Goal: Task Accomplishment & Management: Manage account settings

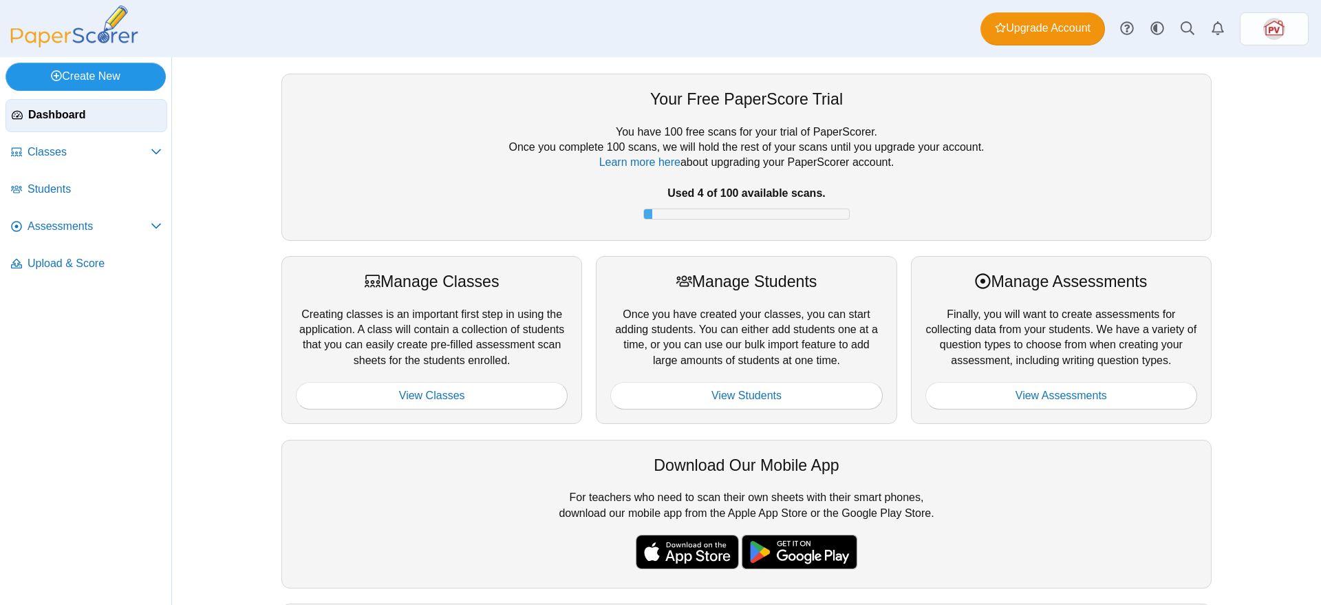
click at [85, 77] on link "Create New" at bounding box center [86, 77] width 160 height 28
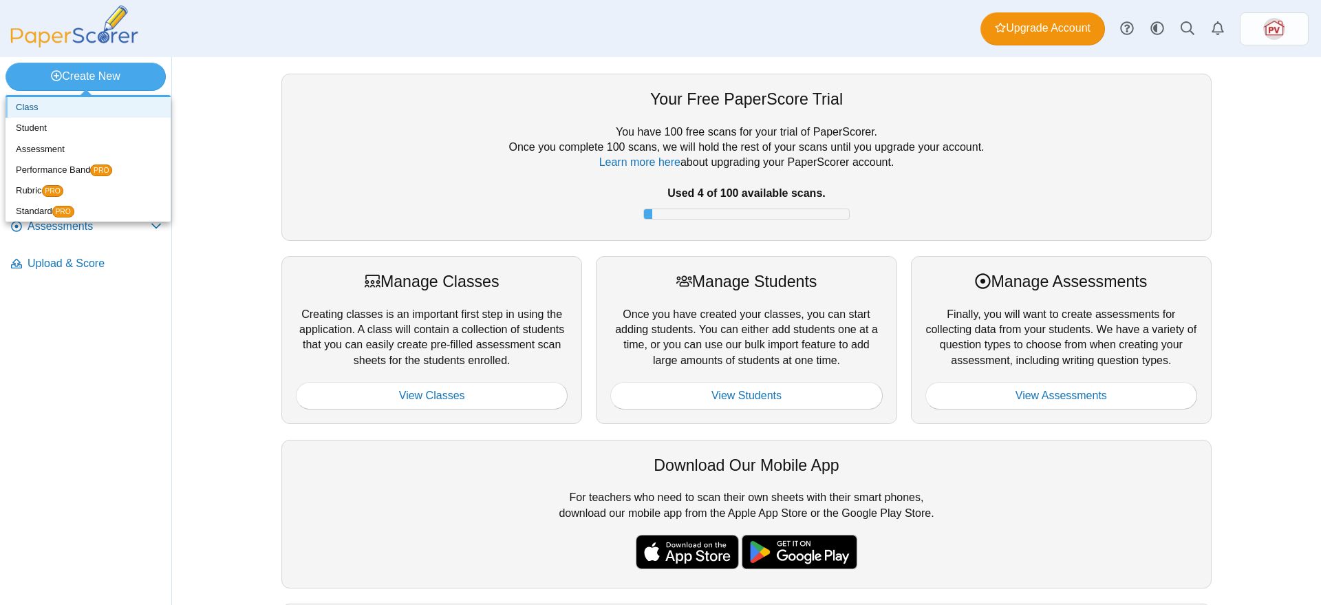
click at [47, 103] on link "Class" at bounding box center [88, 107] width 165 height 21
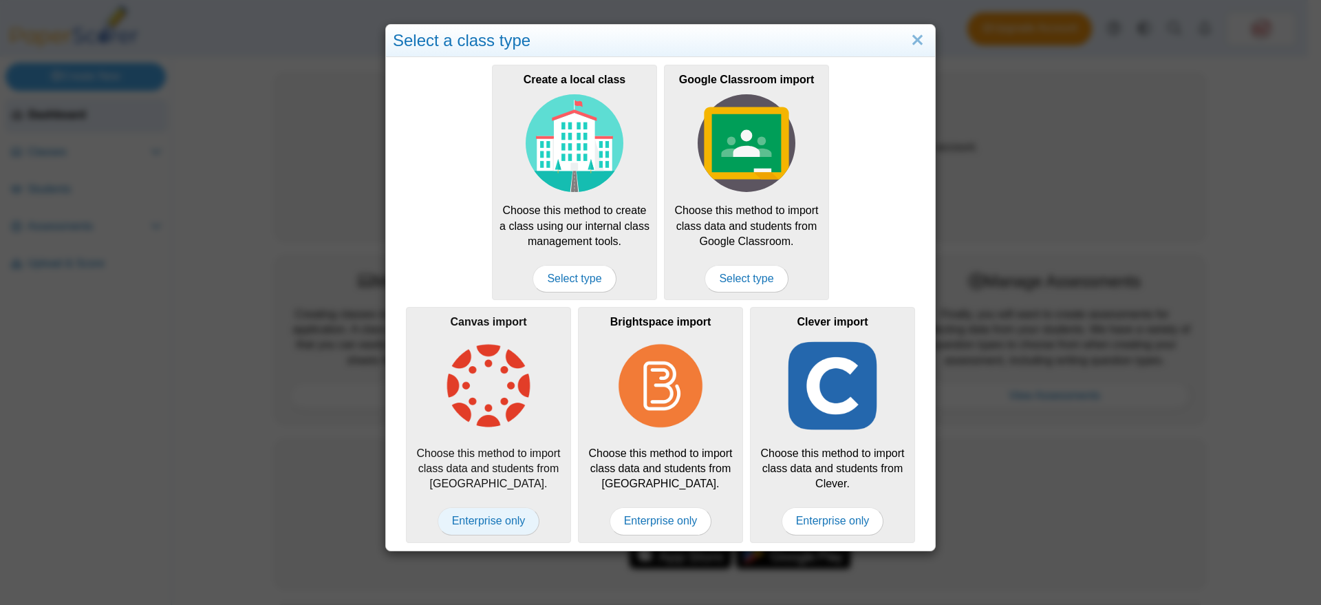
click at [498, 515] on span "Enterprise only" at bounding box center [488, 521] width 102 height 28
click at [488, 400] on img at bounding box center [489, 386] width 98 height 98
click at [472, 521] on span "Enterprise only" at bounding box center [488, 521] width 102 height 28
click at [911, 38] on link "Close" at bounding box center [917, 40] width 21 height 23
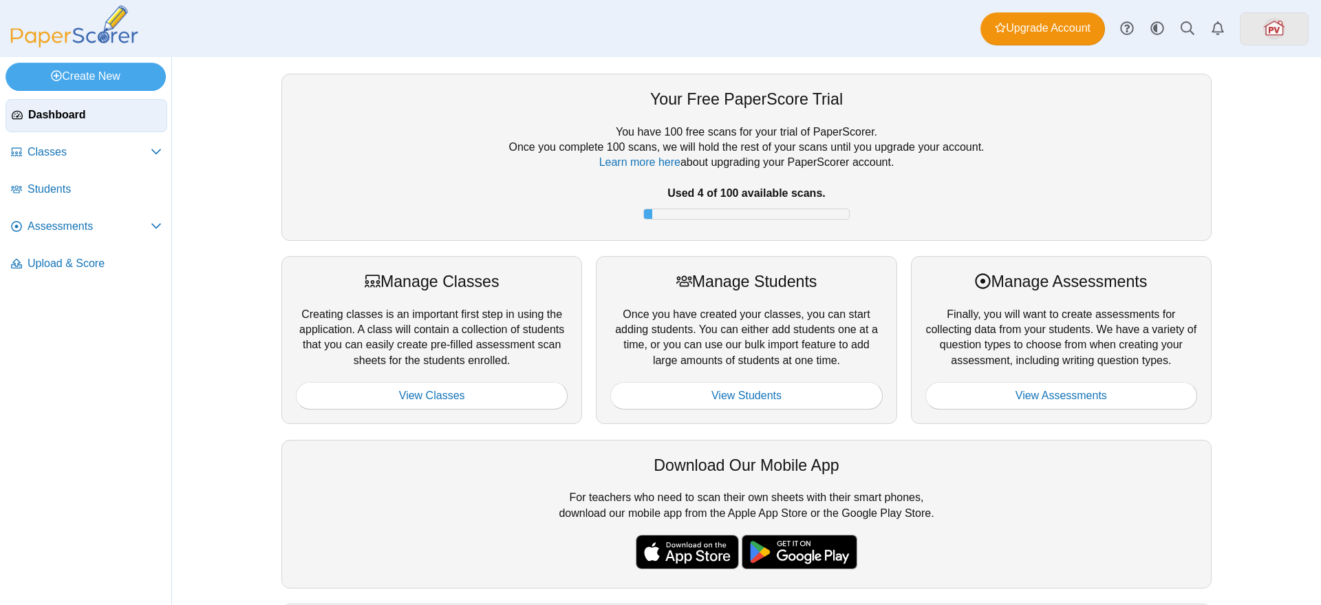
click at [1266, 33] on img at bounding box center [1274, 29] width 22 height 22
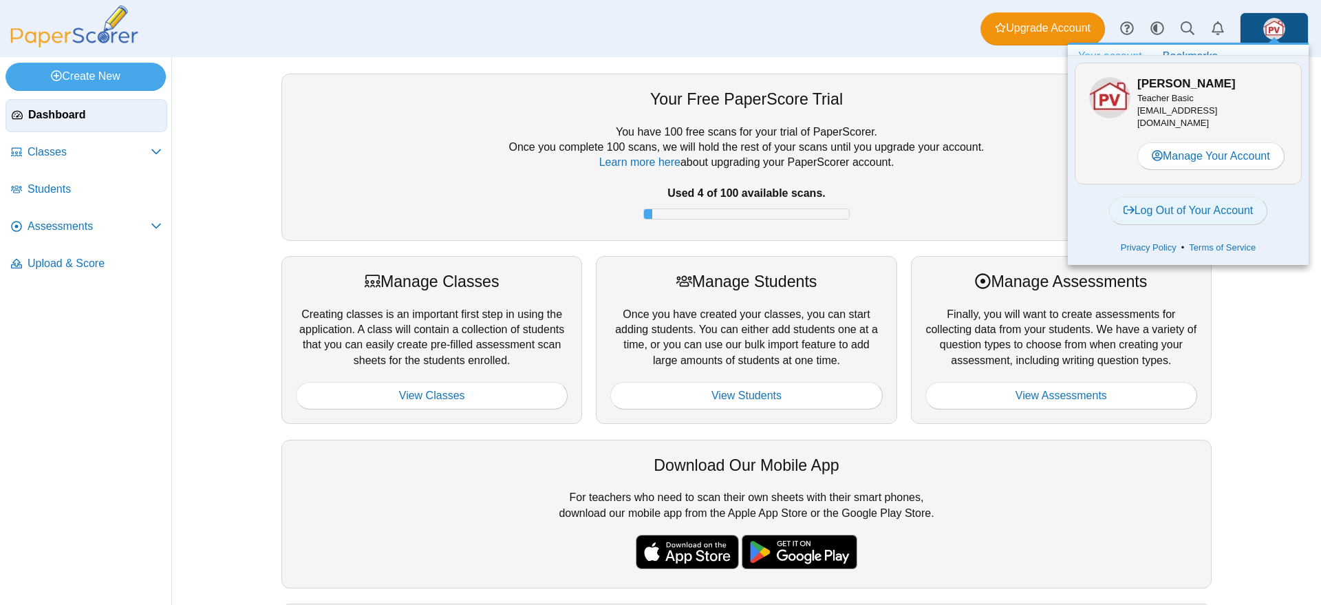
click at [1213, 205] on link "Log Out of Your Account" at bounding box center [1188, 211] width 159 height 28
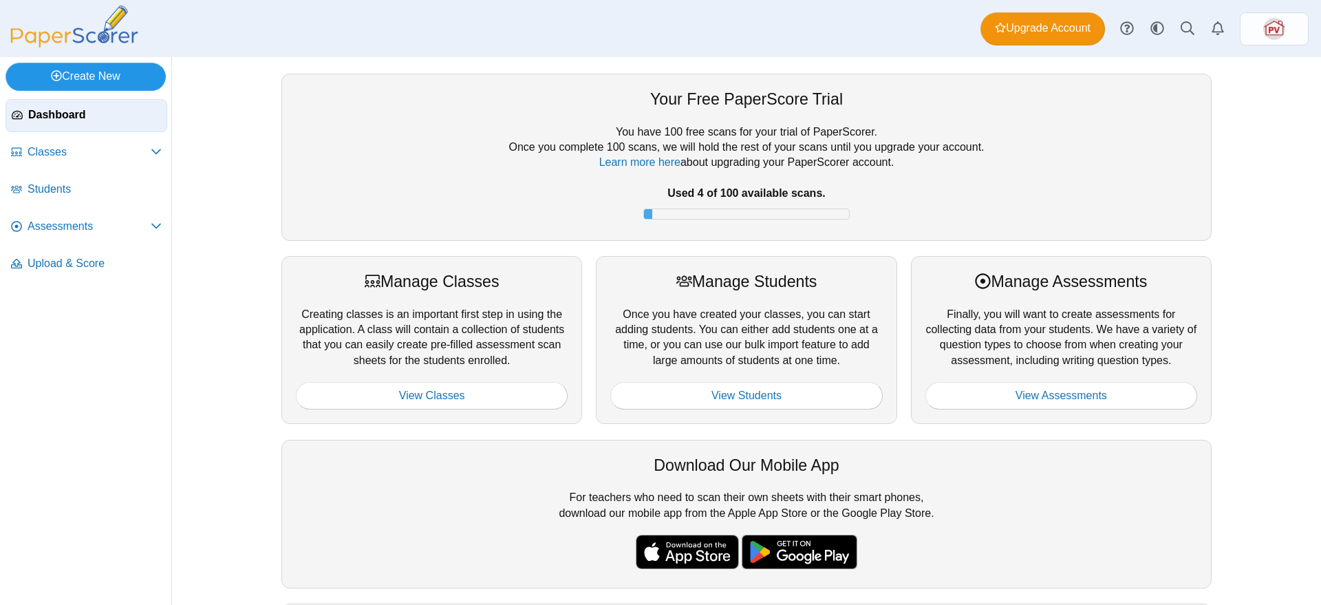
click at [111, 72] on link "Create New" at bounding box center [86, 77] width 160 height 28
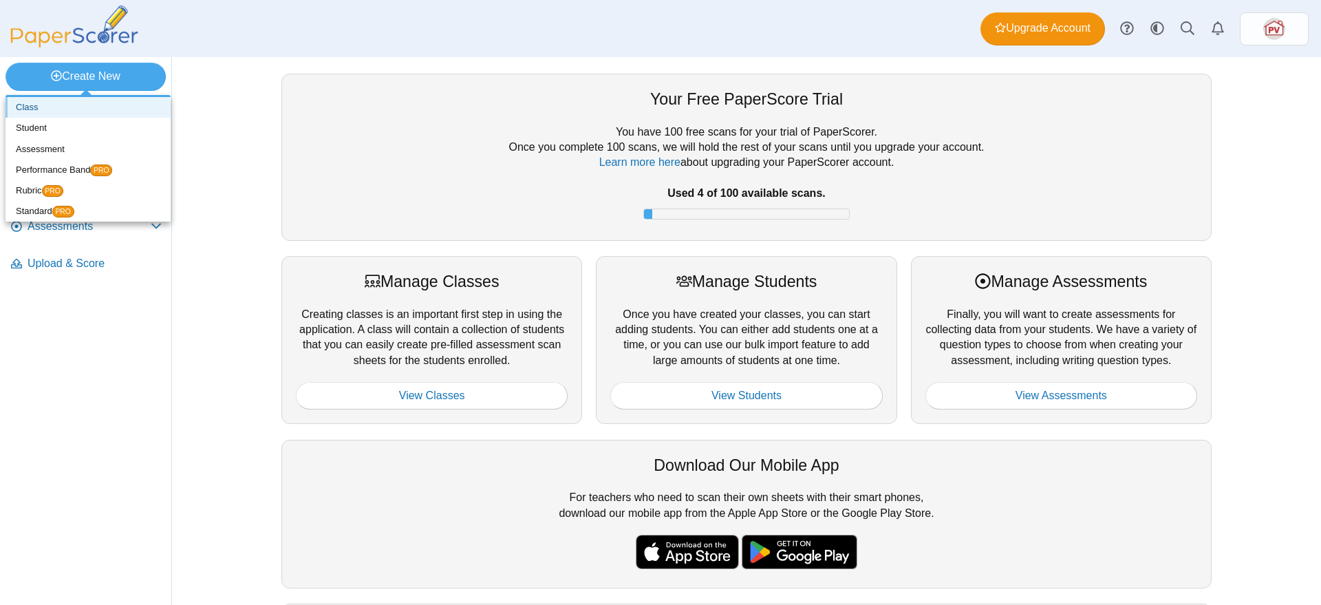
click at [104, 105] on link "Class" at bounding box center [88, 107] width 165 height 21
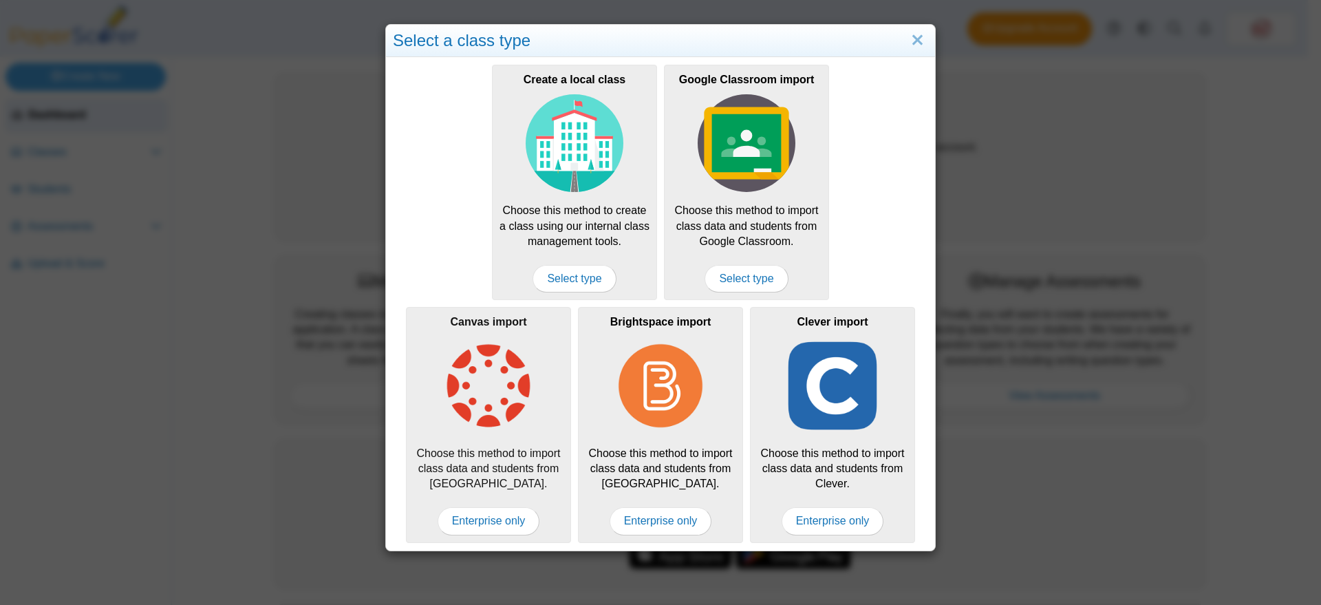
click at [497, 494] on div "Canvas import Choose this method to import class data and students from Canvas.…" at bounding box center [488, 424] width 165 height 235
click at [501, 521] on span "Enterprise only" at bounding box center [488, 521] width 102 height 28
click at [288, 116] on div "Select a class type Create a local class Choose this method to create a class u…" at bounding box center [660, 302] width 1321 height 605
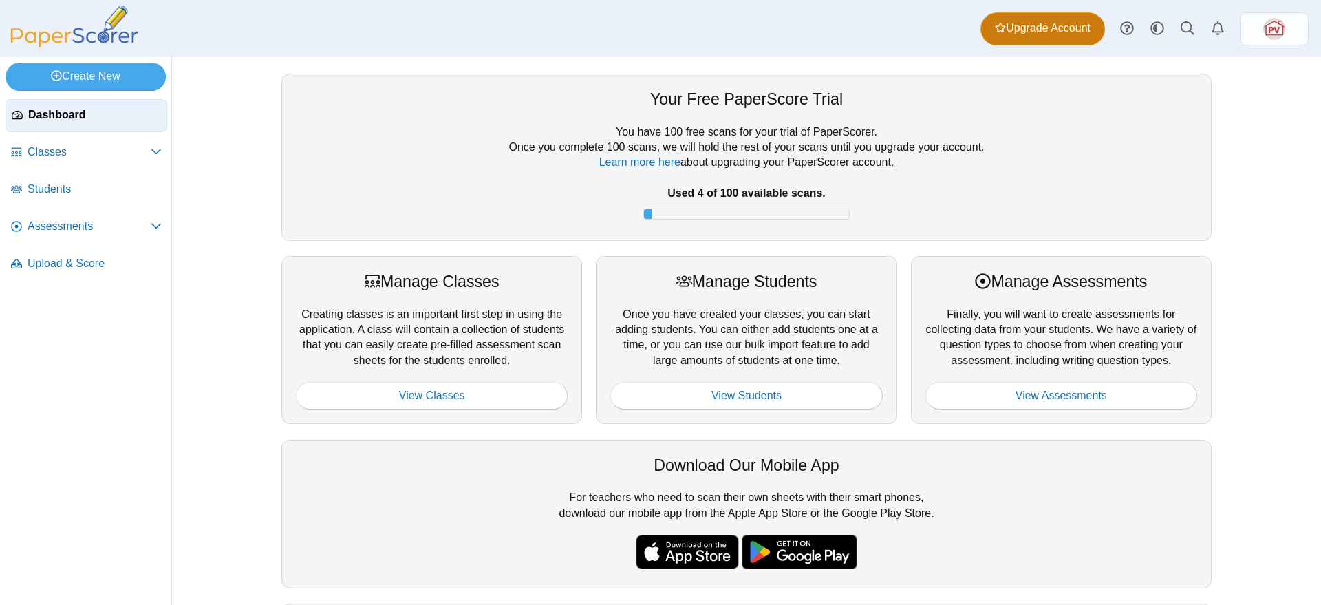
click at [1068, 28] on span "Upgrade Account" at bounding box center [1043, 28] width 96 height 15
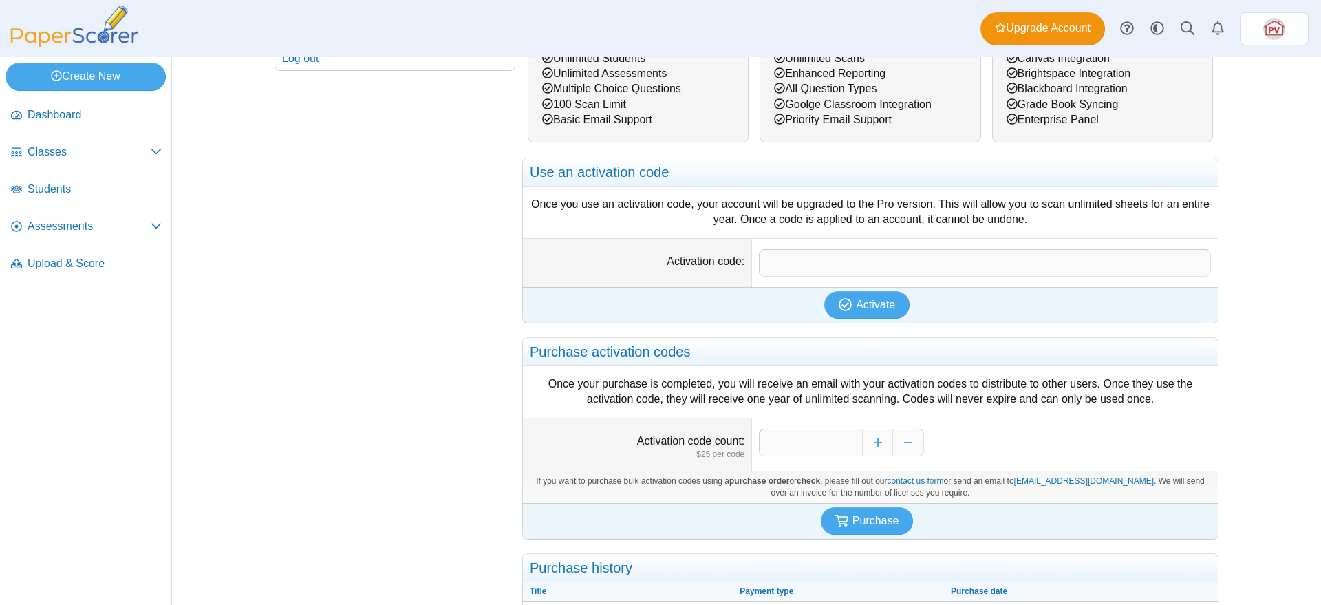
scroll to position [332, 0]
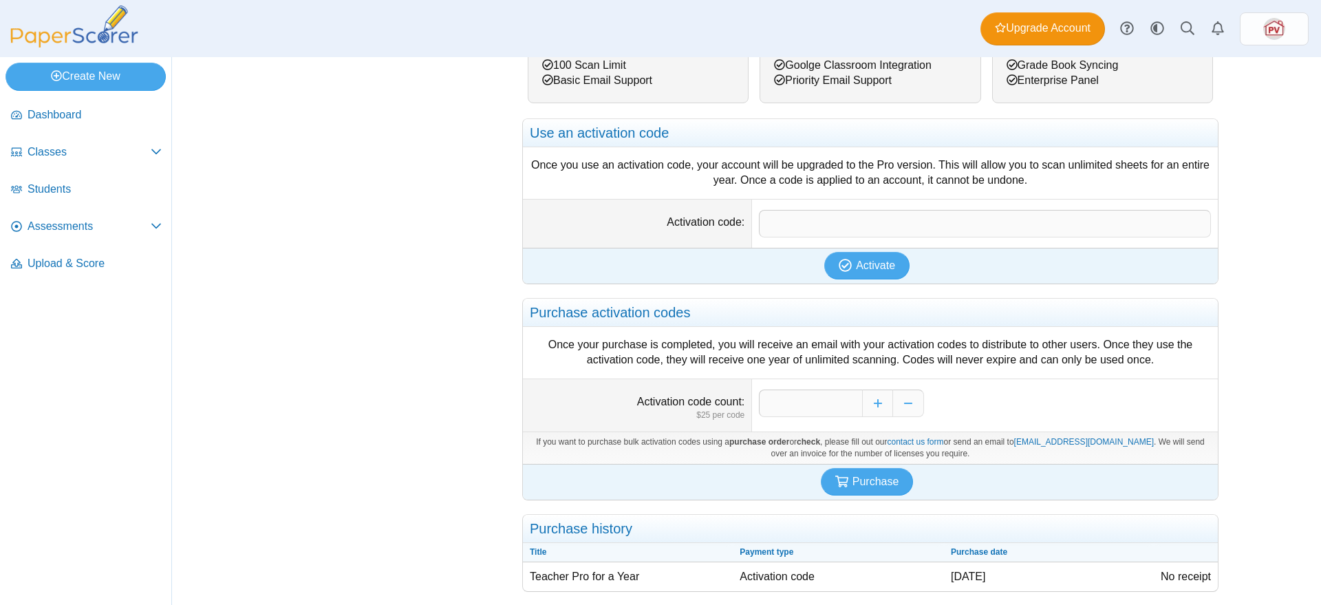
click at [797, 580] on td "Activation code" at bounding box center [838, 576] width 211 height 29
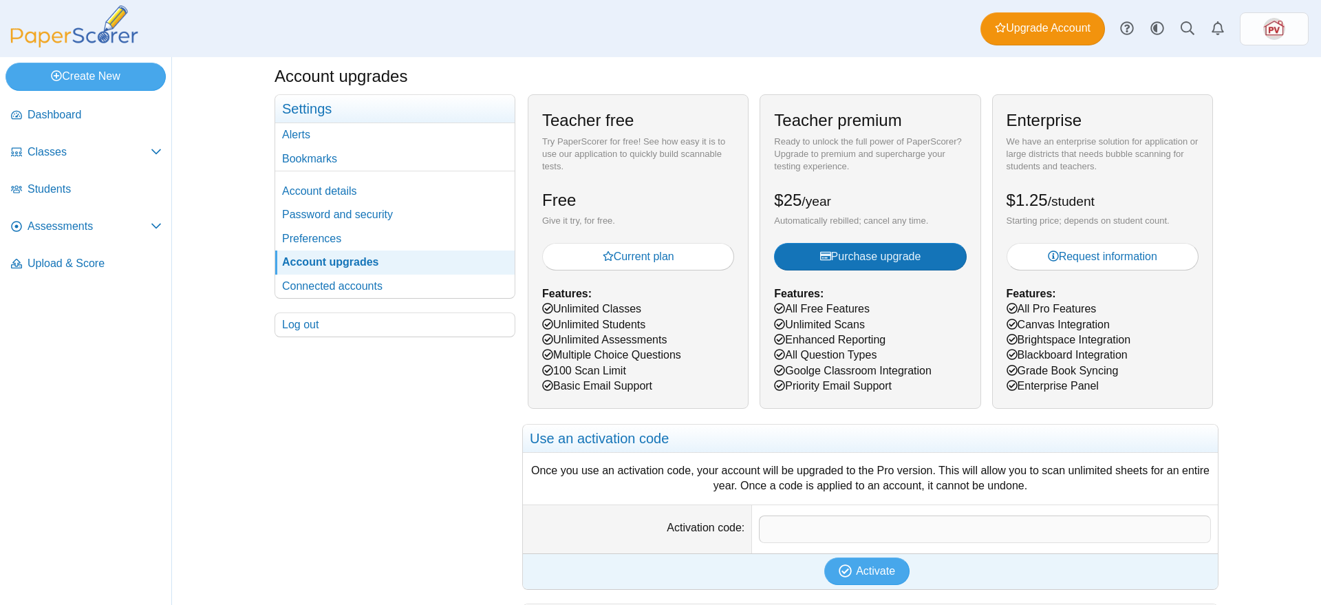
scroll to position [0, 0]
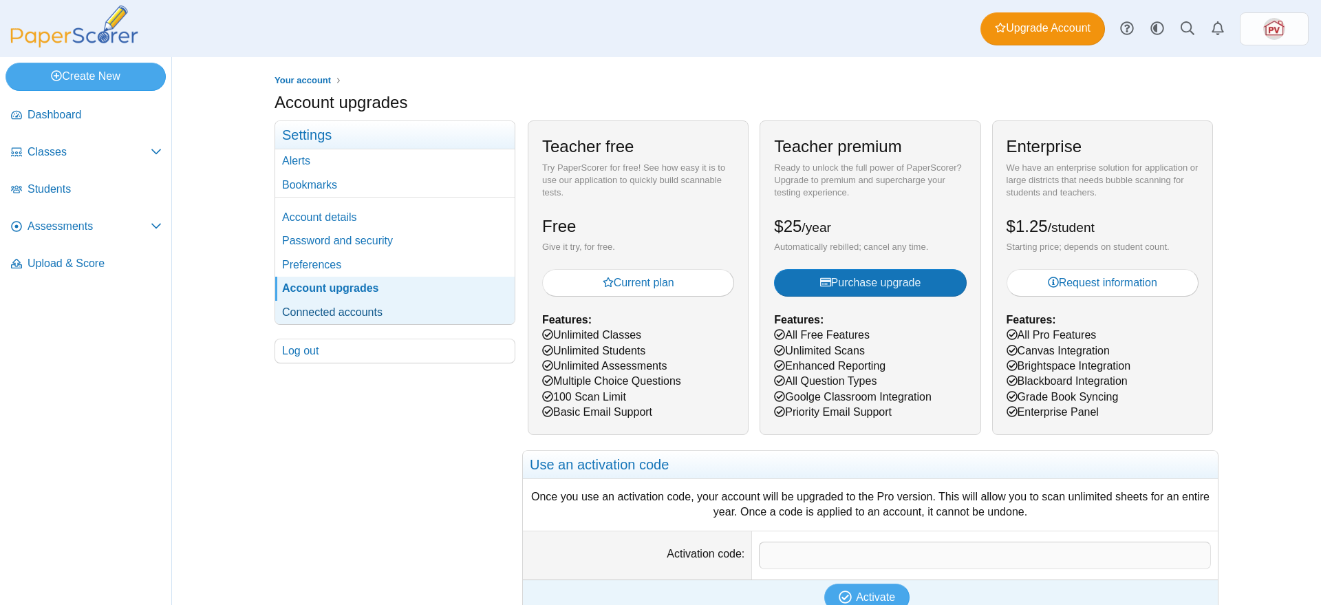
click at [299, 313] on link "Connected accounts" at bounding box center [394, 312] width 239 height 23
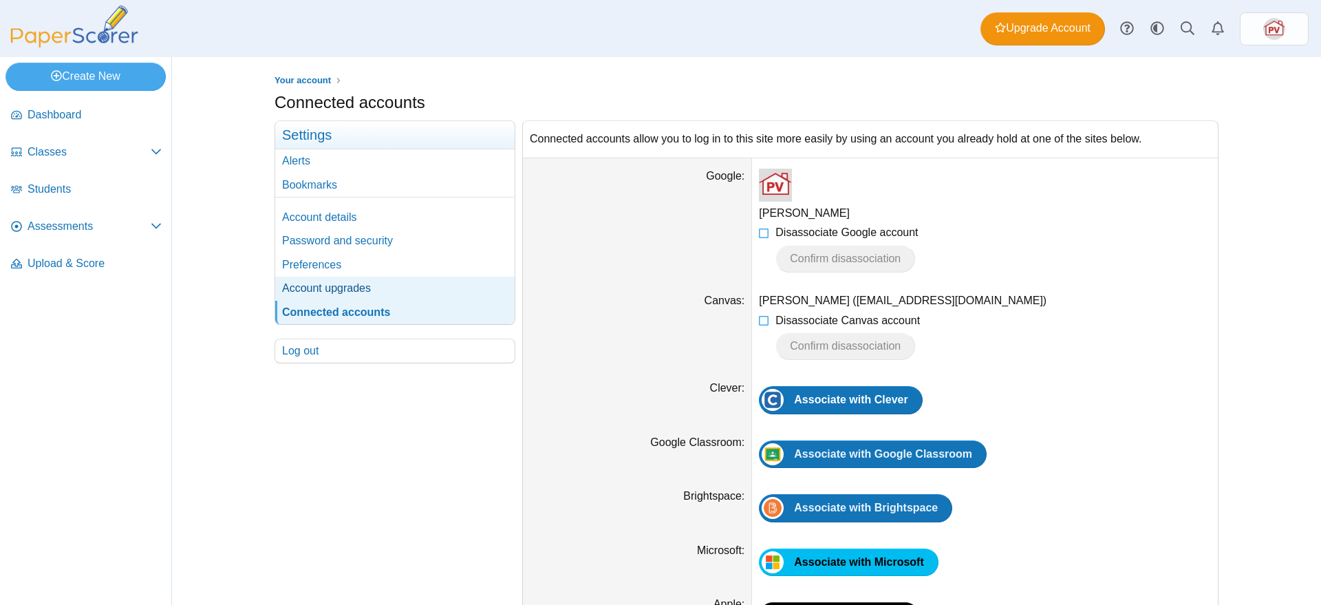
click at [337, 293] on link "Account upgrades" at bounding box center [394, 288] width 239 height 23
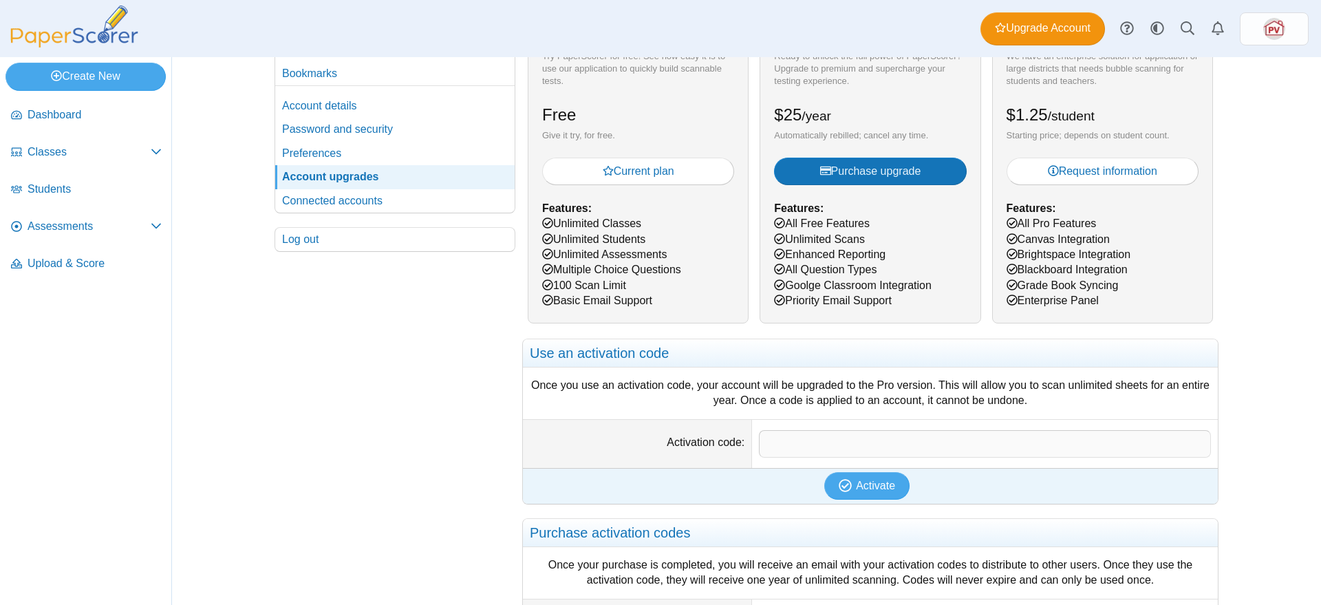
scroll to position [258, 0]
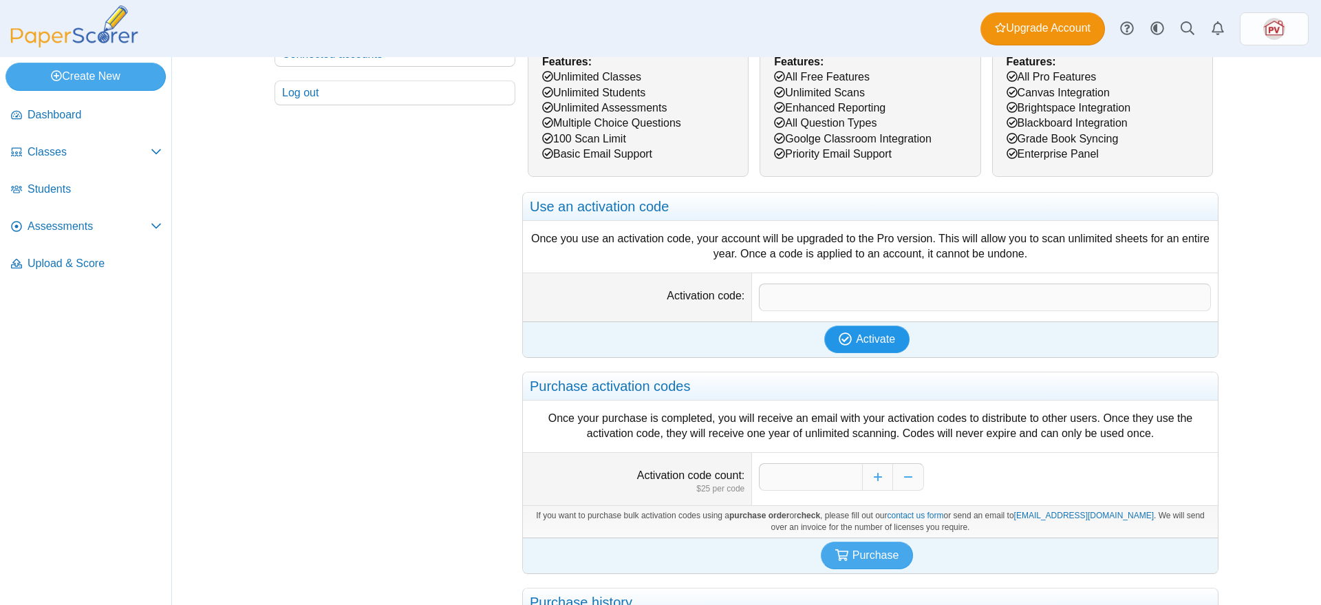
click at [878, 341] on span "Activate" at bounding box center [875, 339] width 39 height 12
click at [296, 330] on div "Your account Settings Alerts Bookmarks Account details Password and security" at bounding box center [394, 263] width 241 height 803
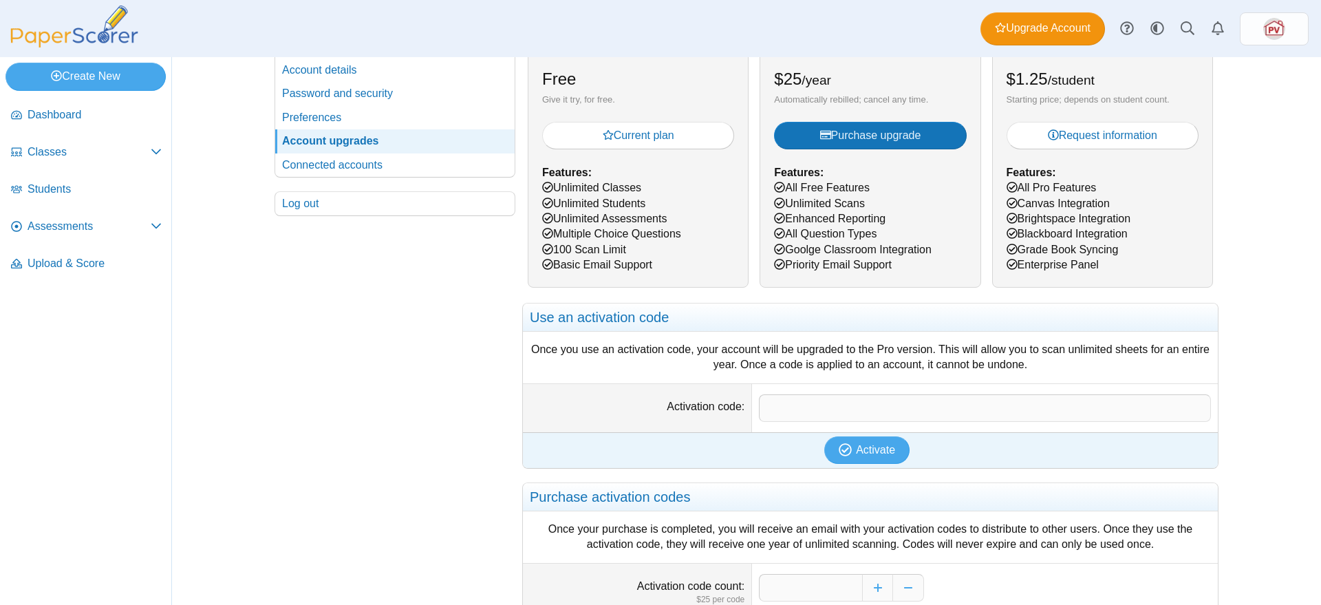
scroll to position [0, 0]
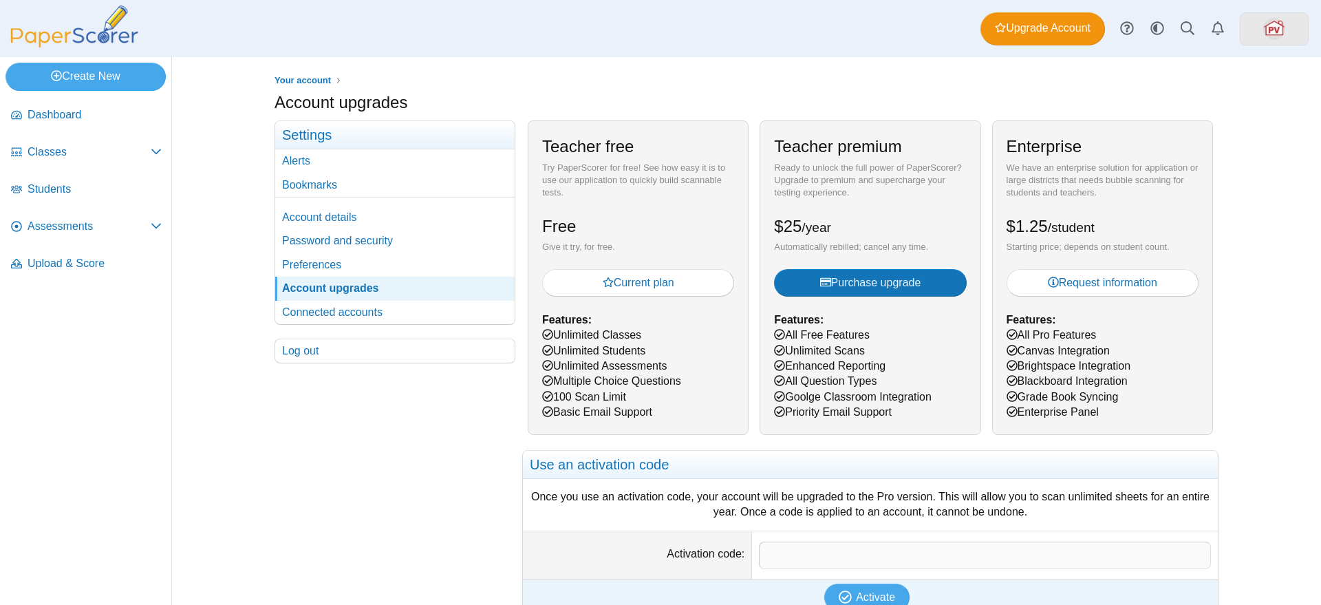
click at [1267, 32] on img at bounding box center [1274, 29] width 22 height 22
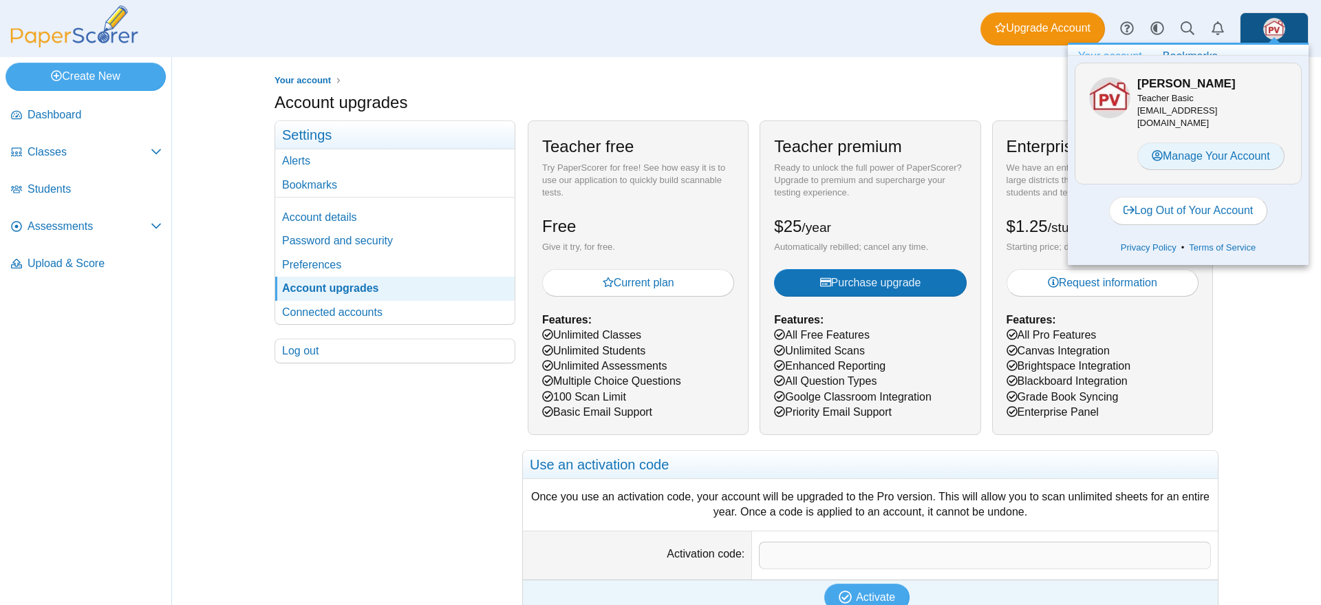
click at [1257, 162] on link "Manage Your Account" at bounding box center [1210, 156] width 147 height 28
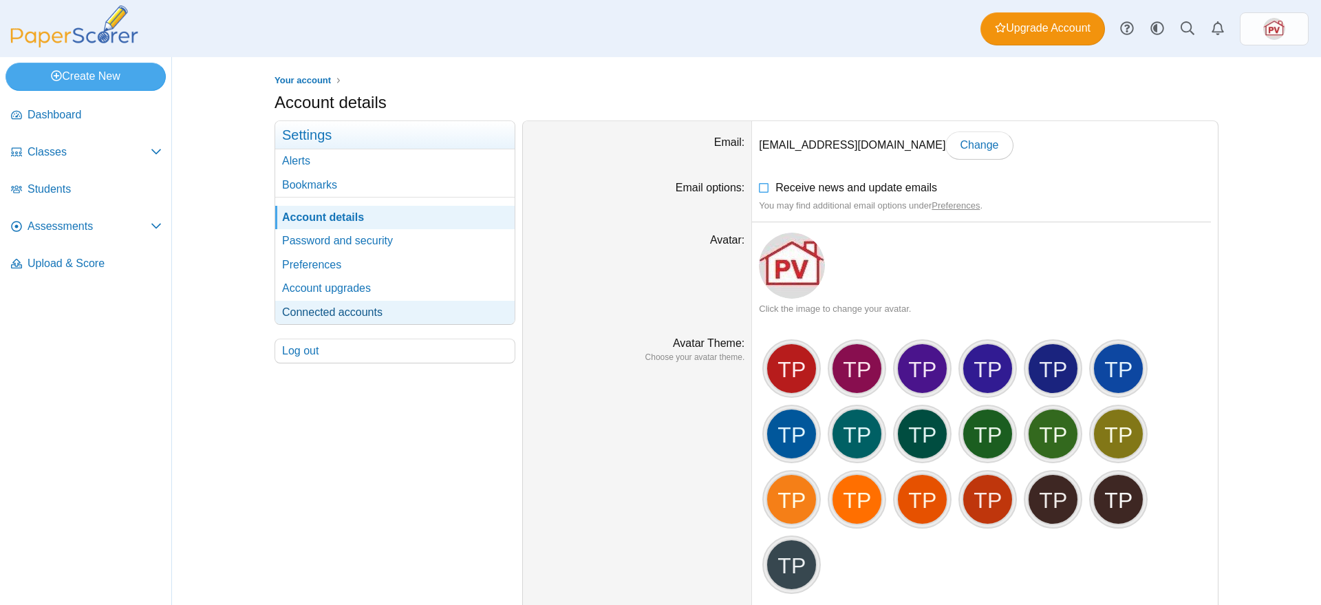
click at [342, 305] on link "Connected accounts" at bounding box center [394, 312] width 239 height 23
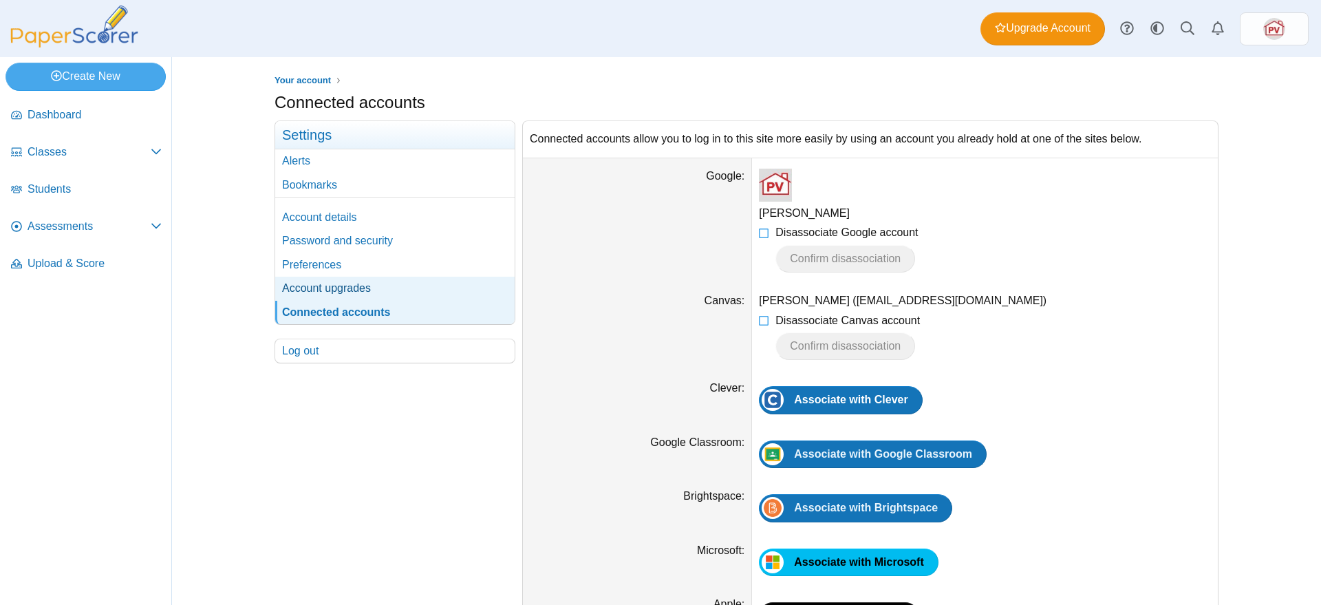
click at [341, 286] on link "Account upgrades" at bounding box center [394, 288] width 239 height 23
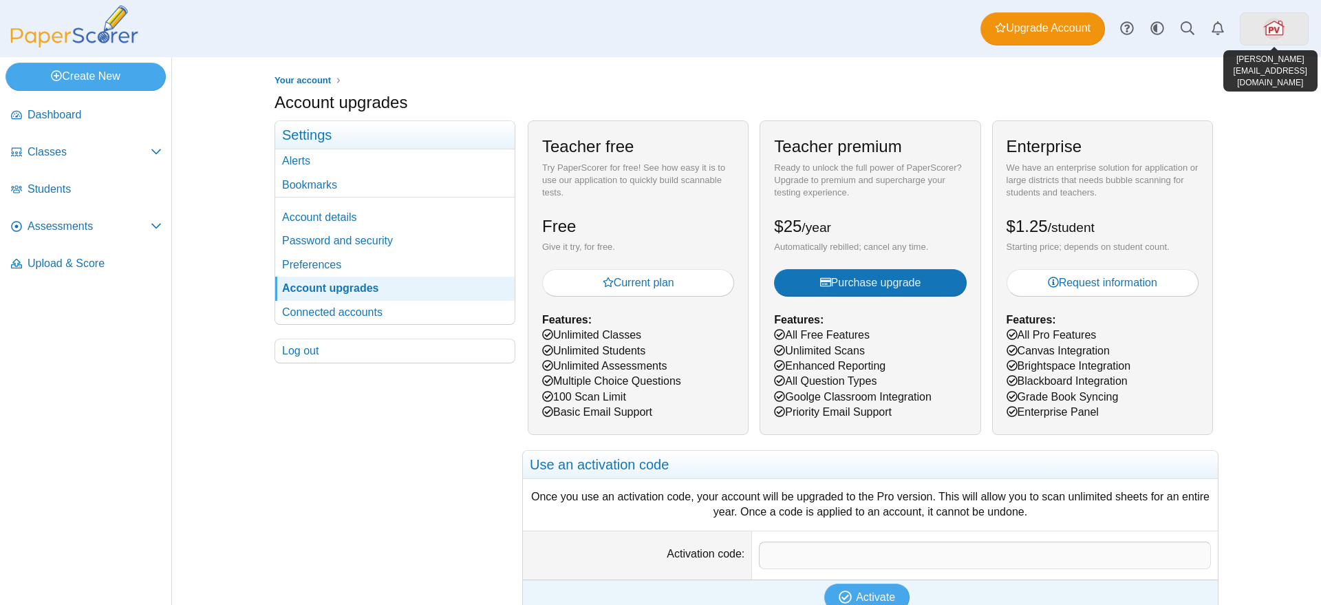
click at [1288, 30] on link at bounding box center [1273, 28] width 69 height 33
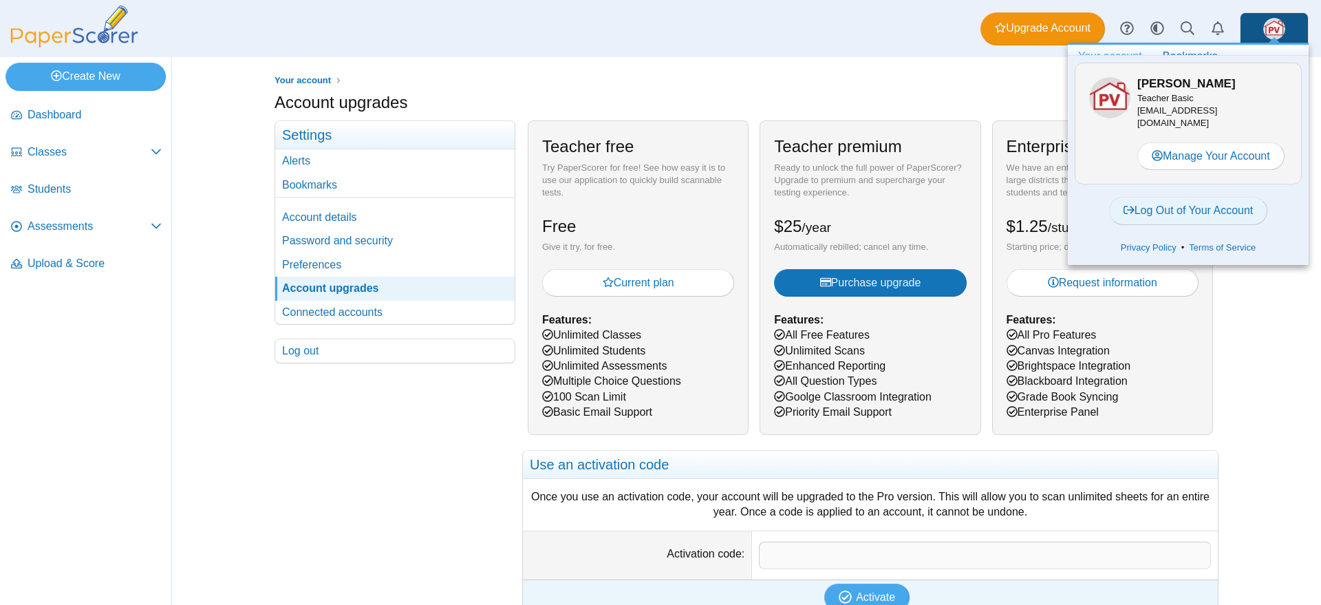
click at [1195, 210] on link "Log Out of Your Account" at bounding box center [1188, 211] width 159 height 28
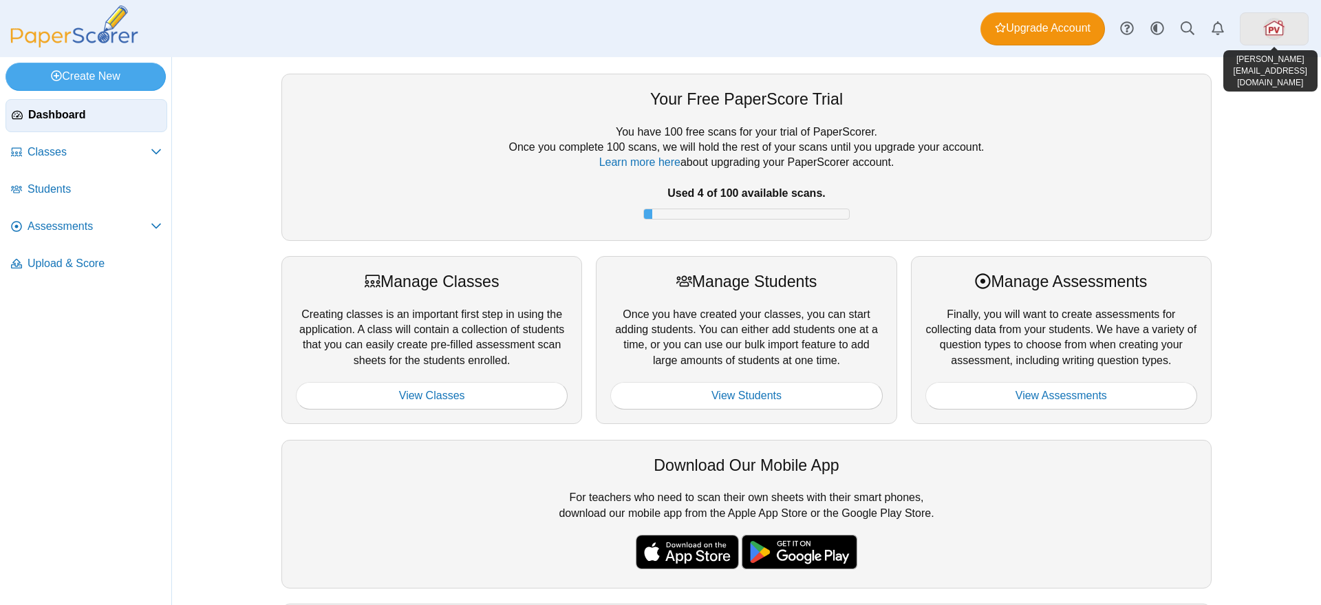
click at [1266, 28] on img at bounding box center [1274, 29] width 22 height 22
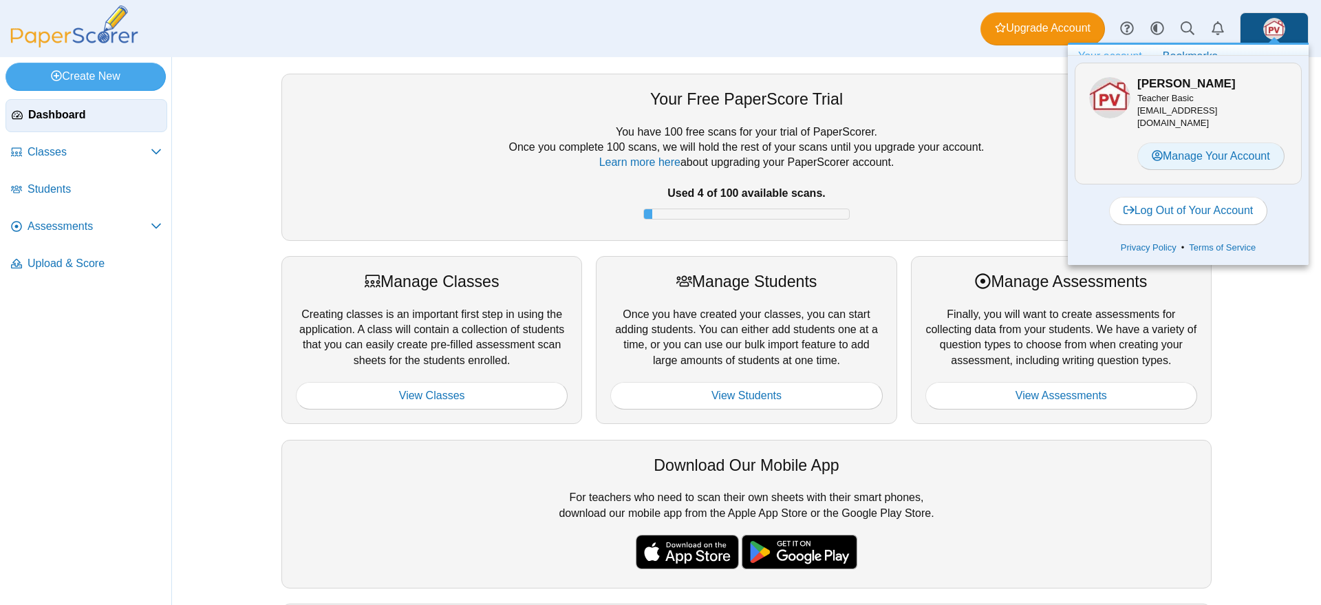
click at [1212, 151] on link "Manage Your Account" at bounding box center [1210, 156] width 147 height 28
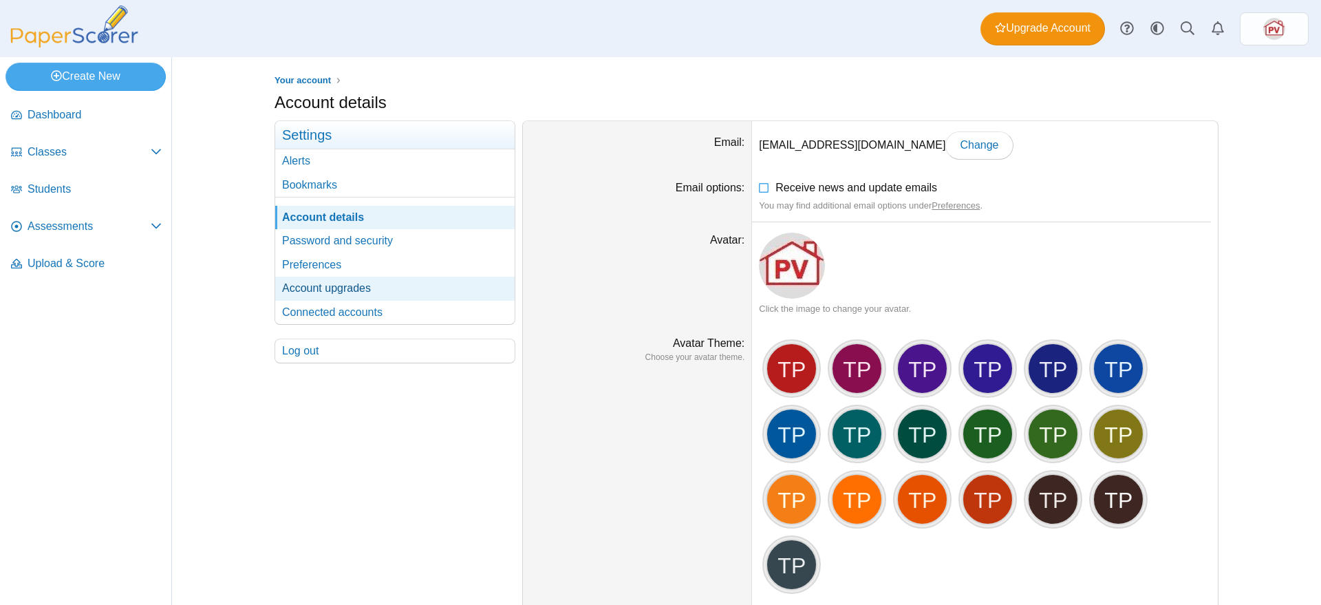
click at [334, 288] on link "Account upgrades" at bounding box center [394, 288] width 239 height 23
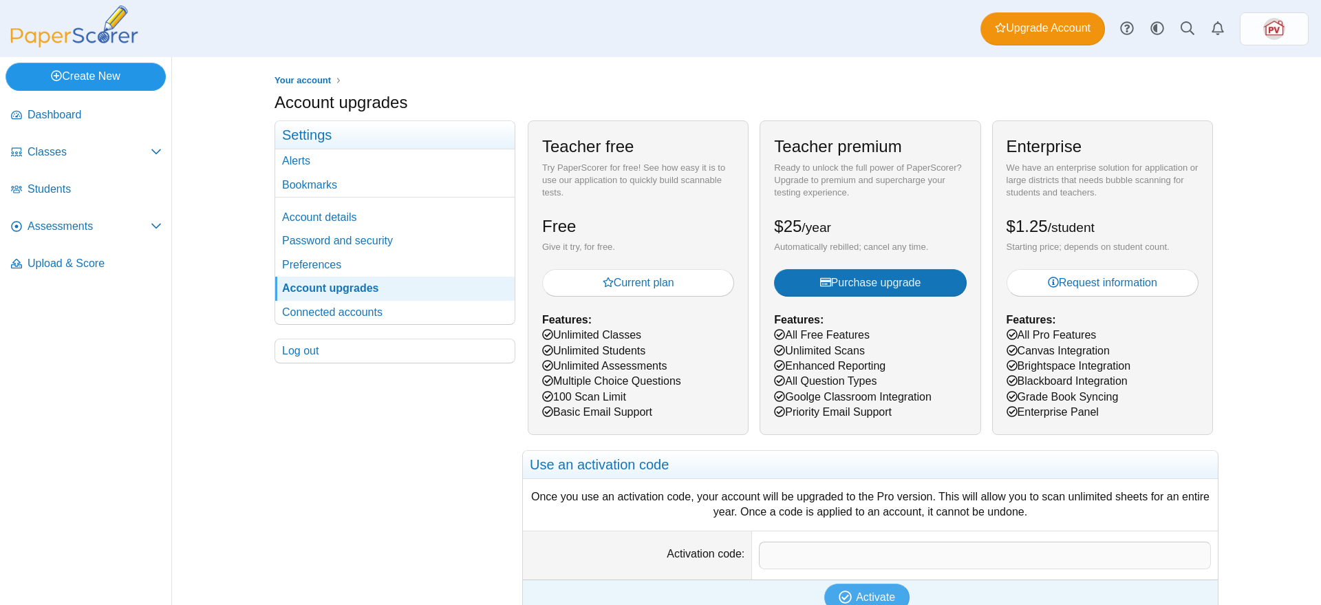
click at [111, 63] on link "Create New" at bounding box center [86, 77] width 160 height 28
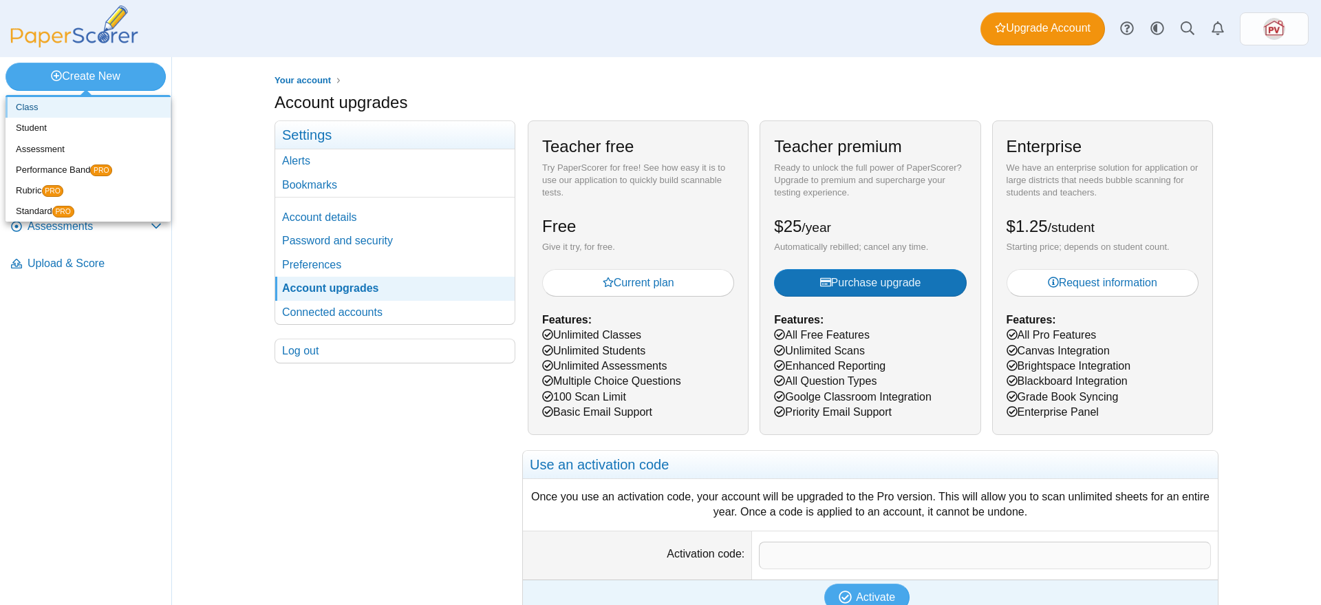
click at [35, 104] on link "Class" at bounding box center [88, 107] width 165 height 21
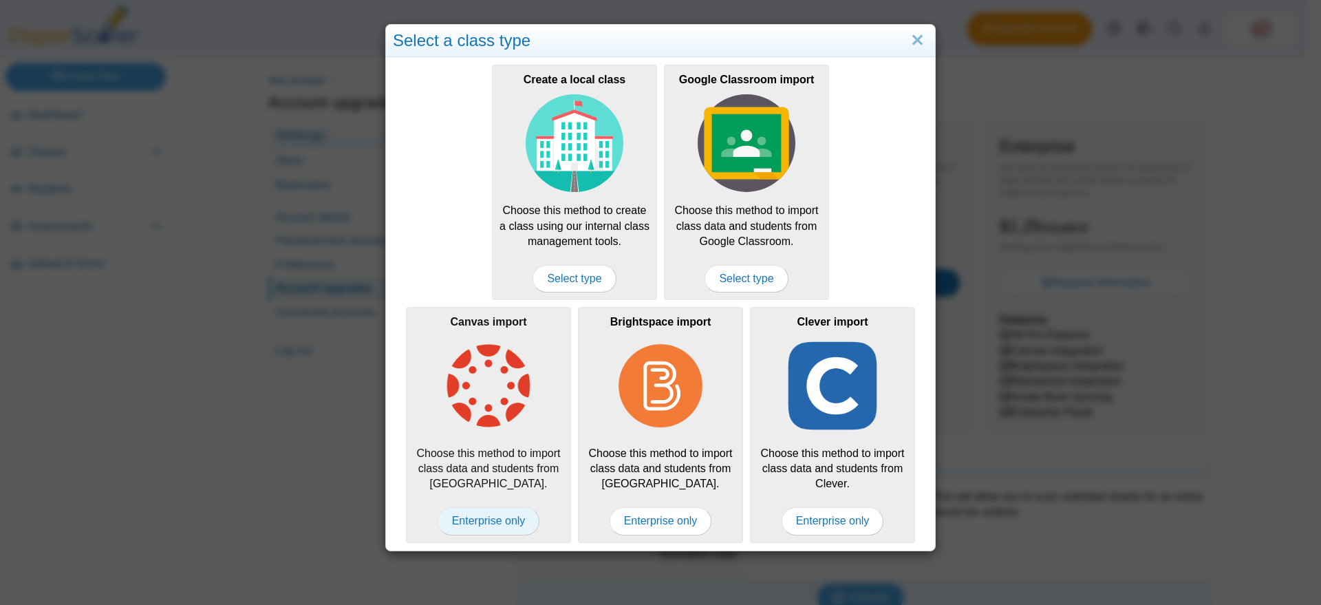
click at [494, 515] on span "Enterprise only" at bounding box center [488, 521] width 102 height 28
click at [888, 39] on div "Select a class type" at bounding box center [660, 41] width 549 height 32
click at [913, 38] on link "Close" at bounding box center [917, 40] width 21 height 23
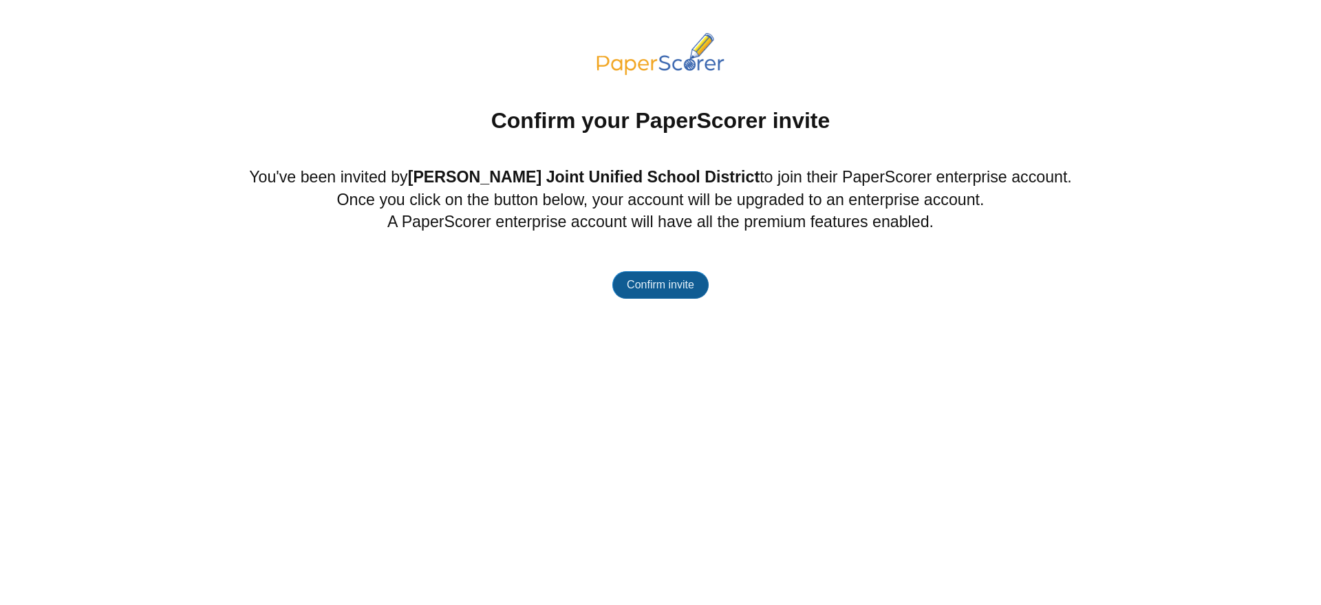
click at [689, 279] on span "Confirm invite" at bounding box center [660, 285] width 67 height 12
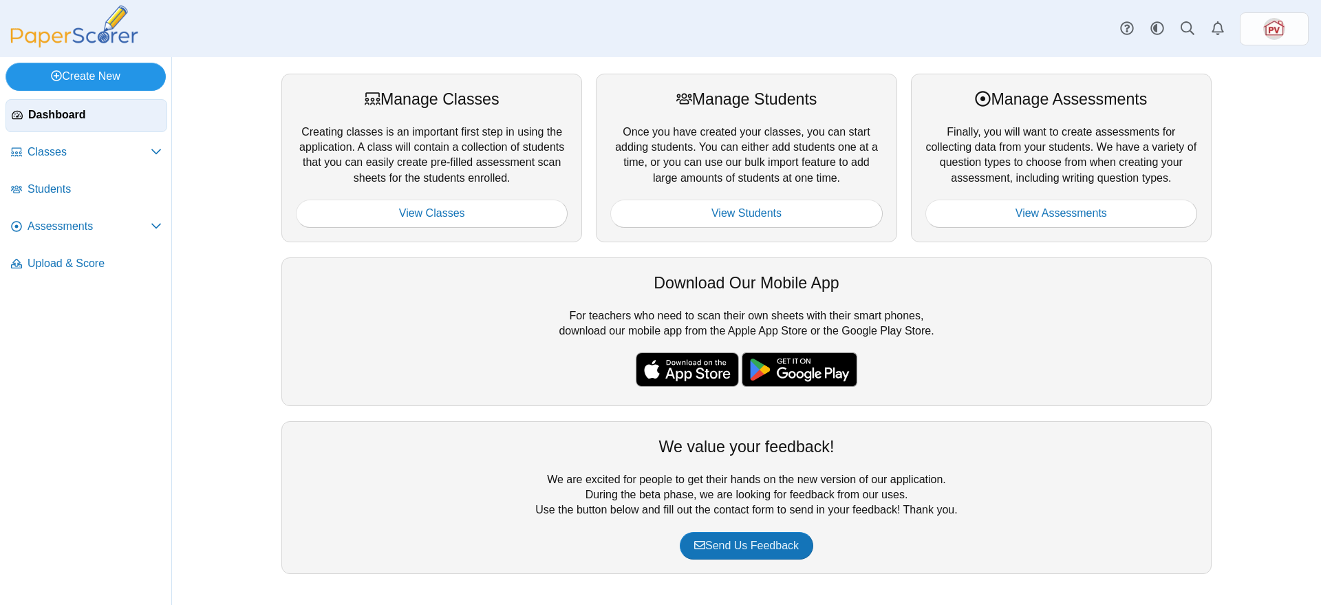
click at [104, 69] on link "Create New" at bounding box center [86, 77] width 160 height 28
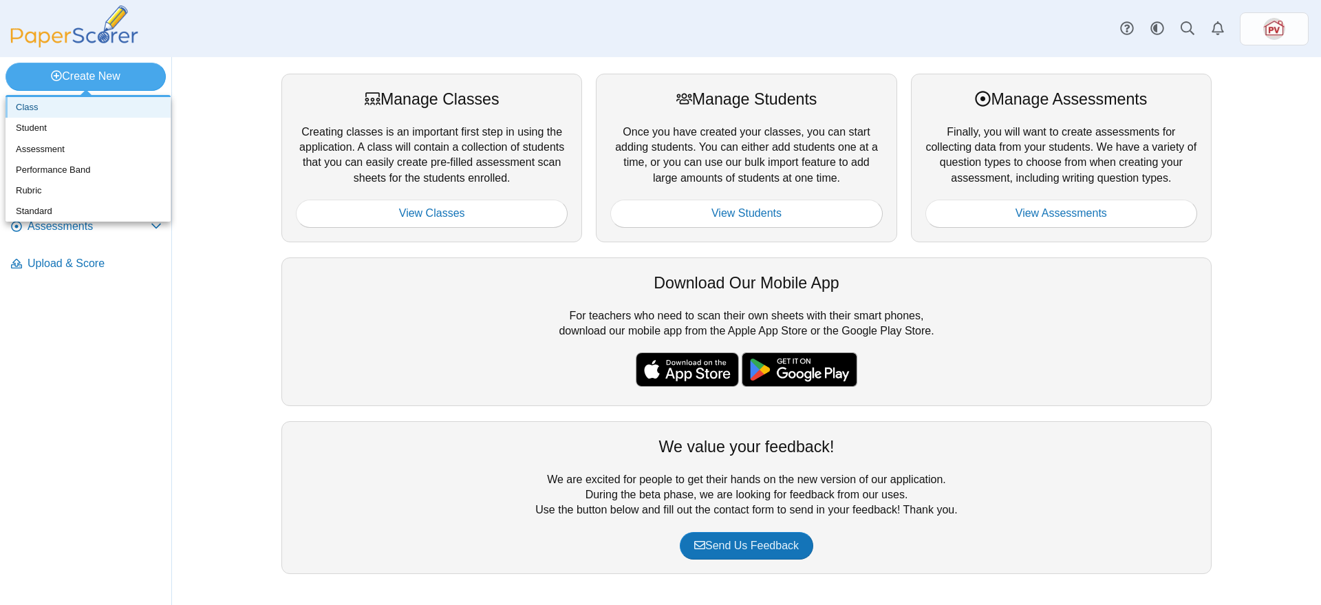
click at [81, 108] on link "Class" at bounding box center [88, 107] width 165 height 21
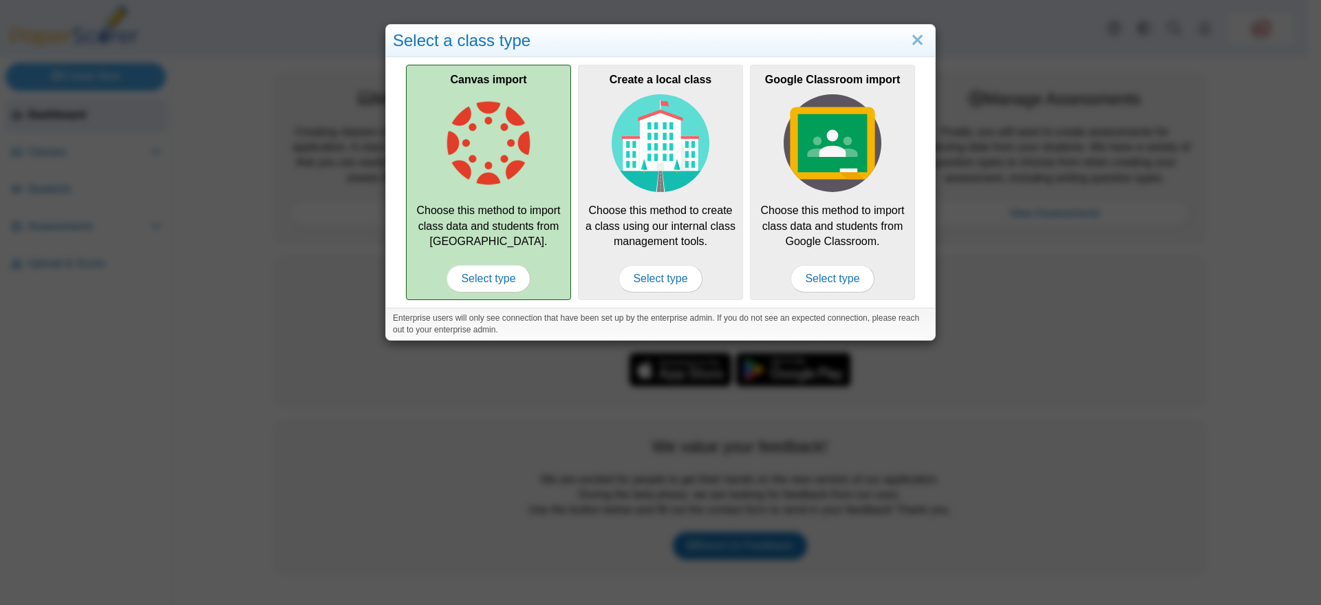
click at [475, 256] on div "Canvas import Choose this method to import class data and students from Canvas.…" at bounding box center [488, 182] width 165 height 235
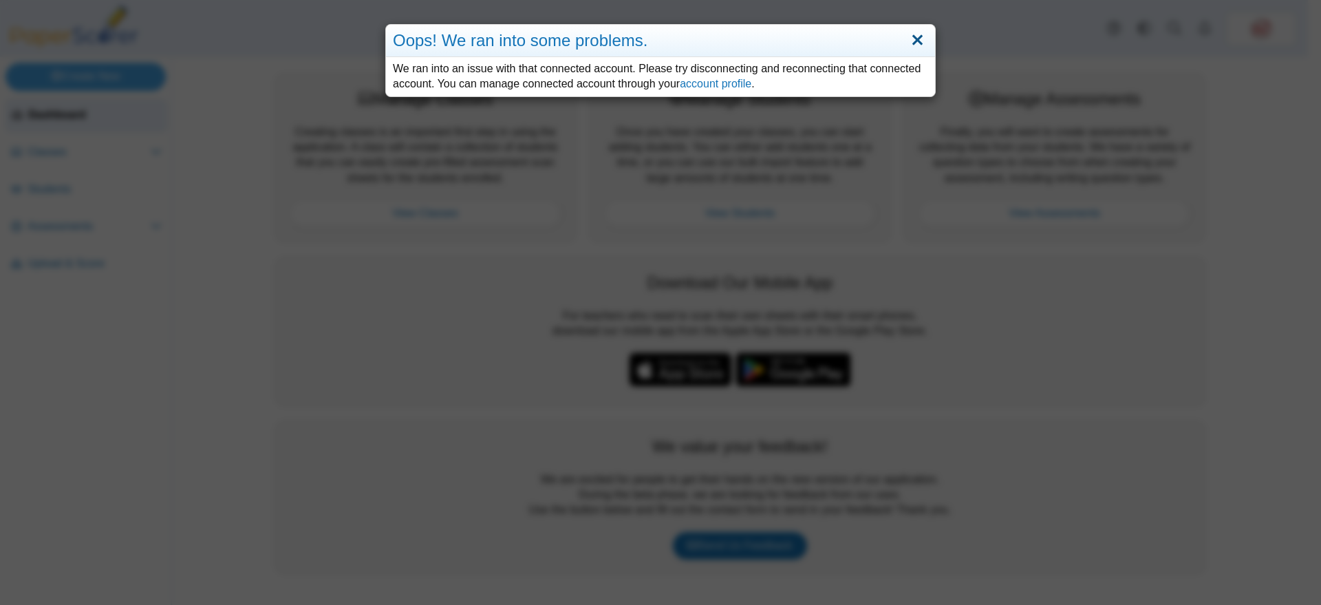
click at [909, 36] on link "Close" at bounding box center [917, 40] width 21 height 23
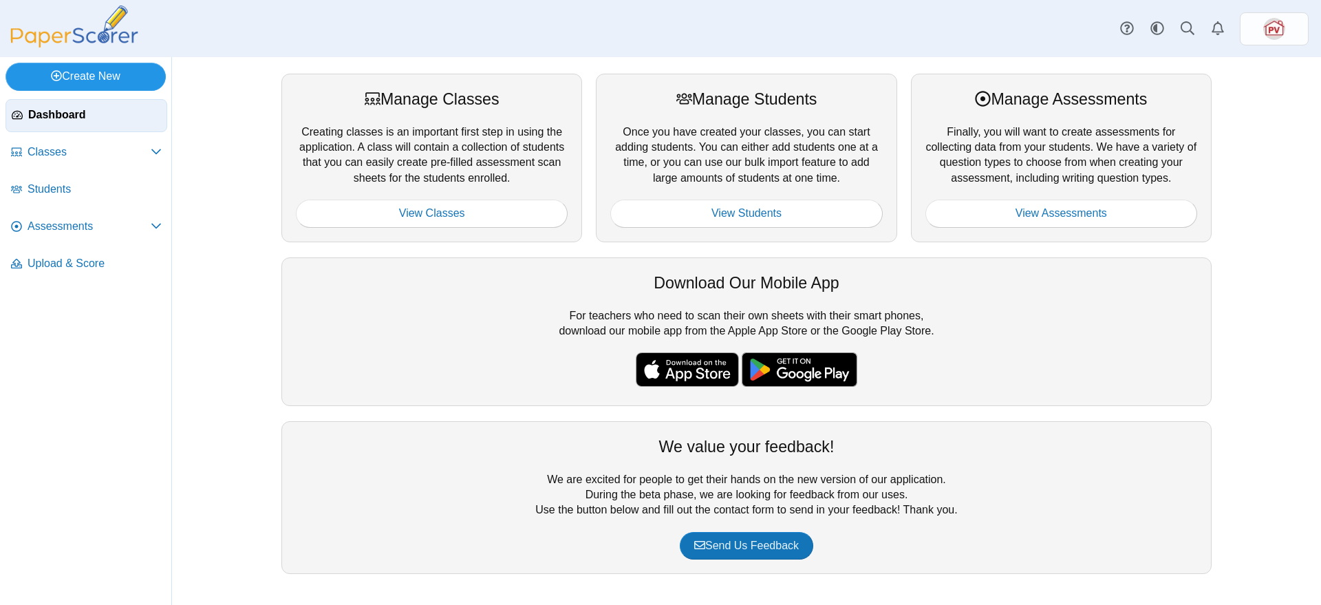
click at [41, 83] on link "Create New" at bounding box center [86, 77] width 160 height 28
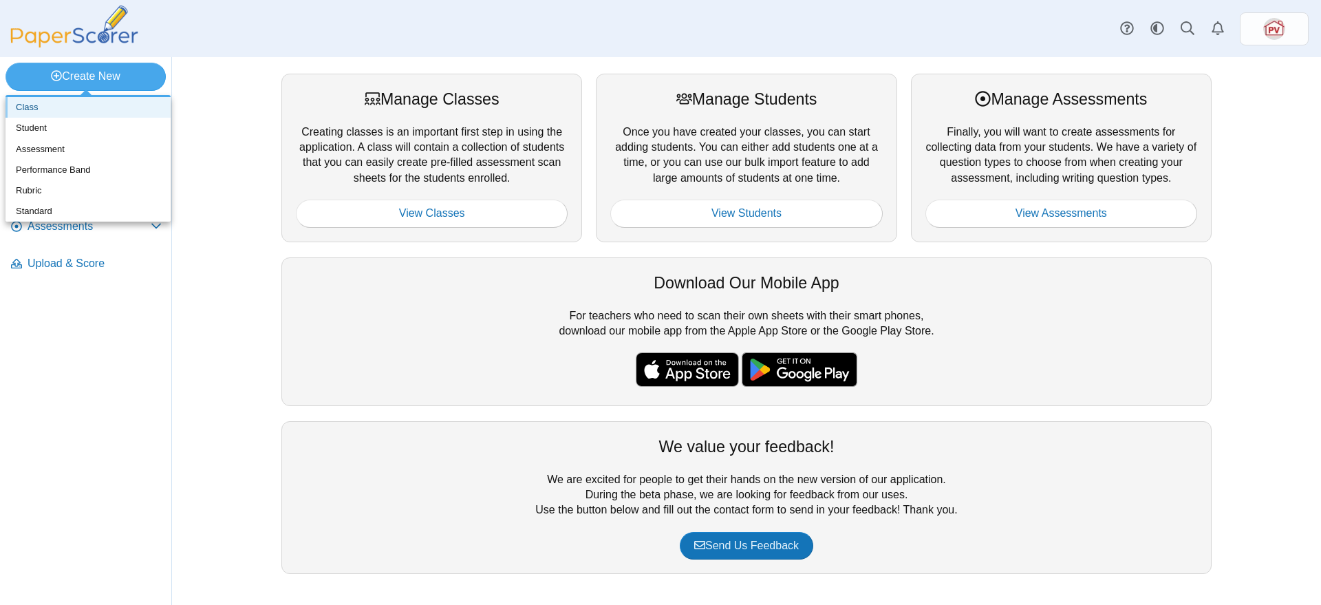
click at [46, 107] on link "Class" at bounding box center [88, 107] width 165 height 21
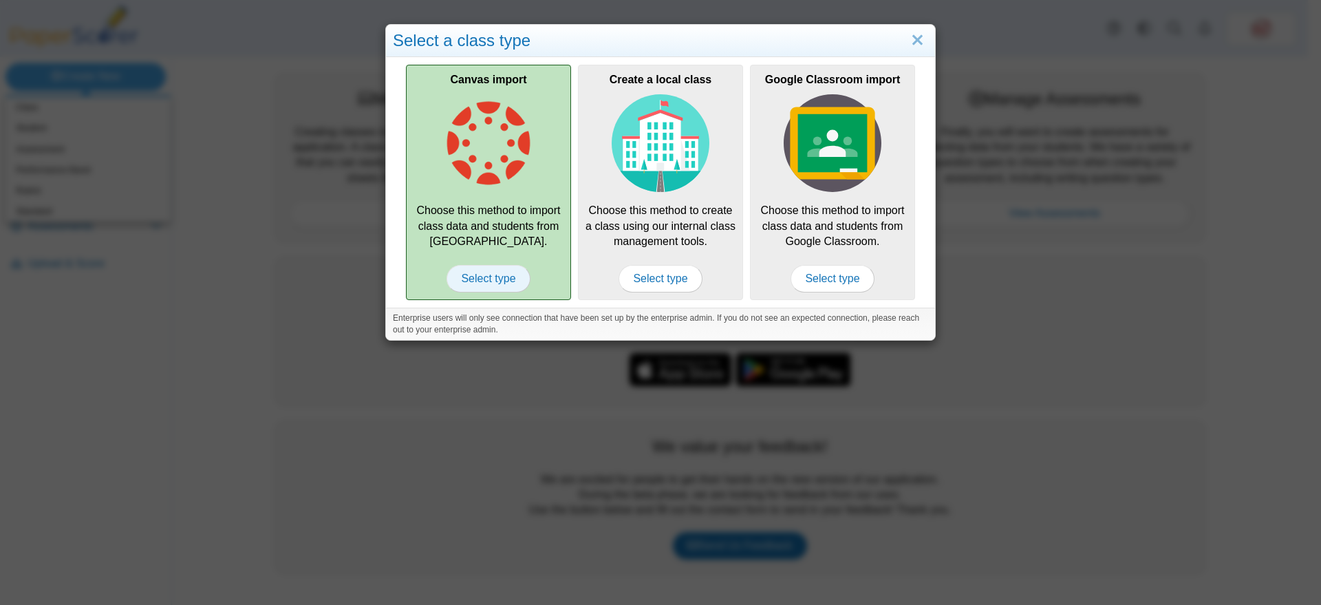
click at [485, 277] on span "Select type" at bounding box center [487, 279] width 83 height 28
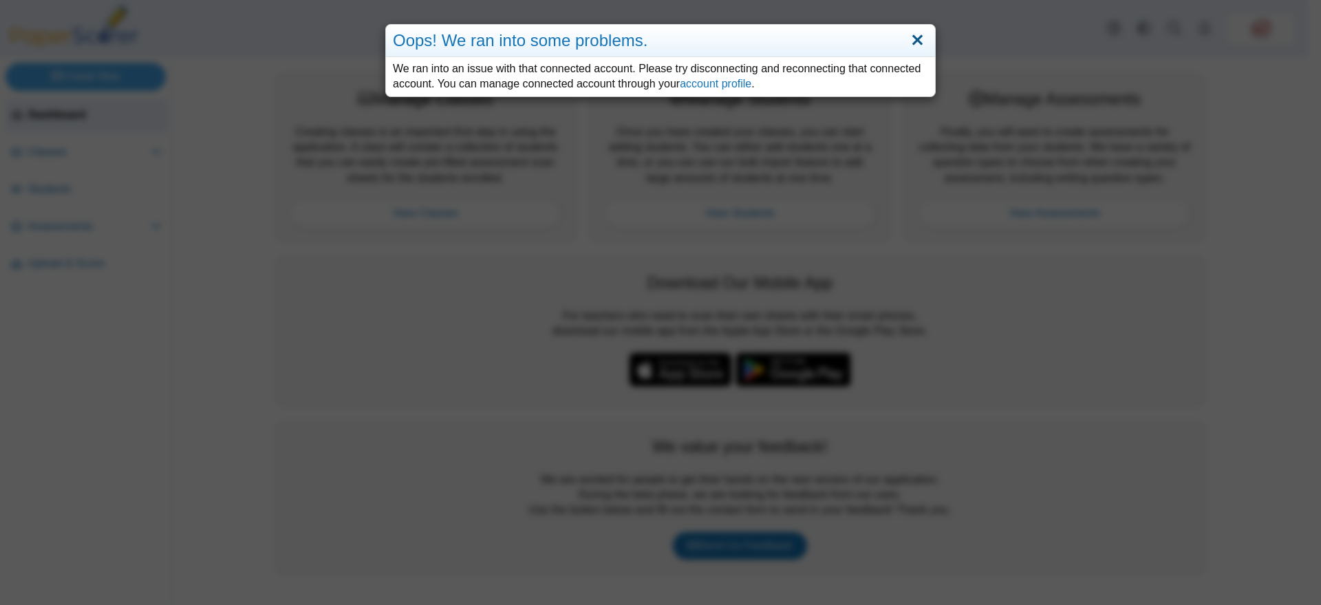
click at [911, 36] on link "Close" at bounding box center [917, 40] width 21 height 23
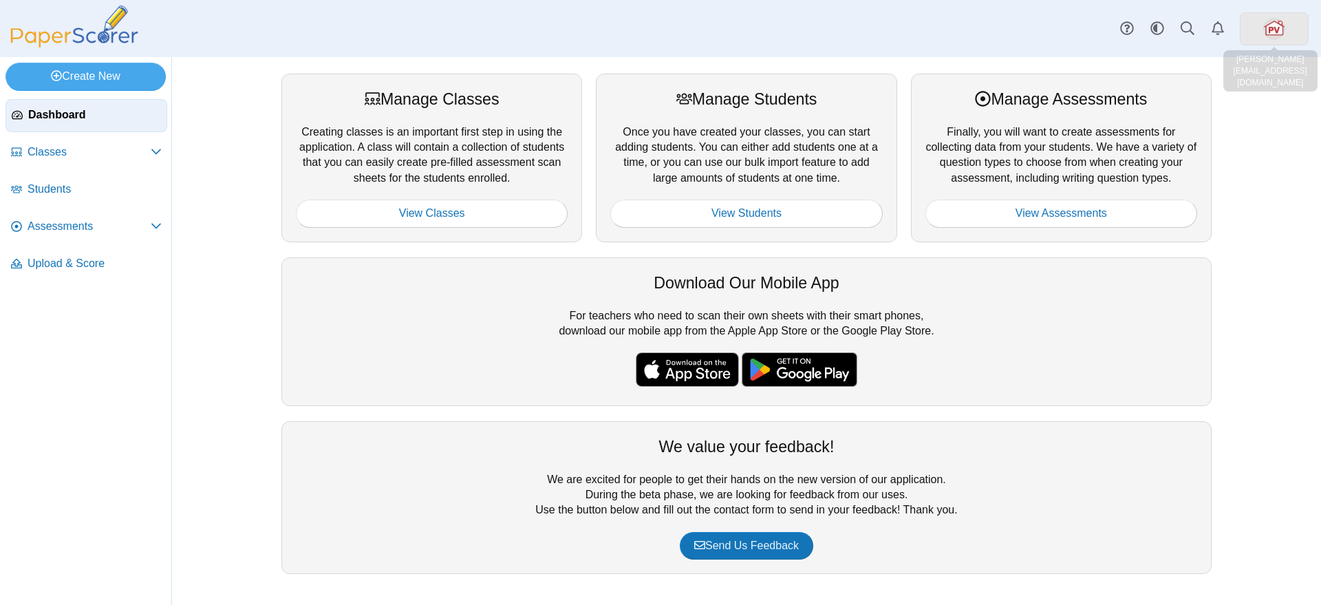
click at [1264, 35] on link at bounding box center [1273, 28] width 69 height 33
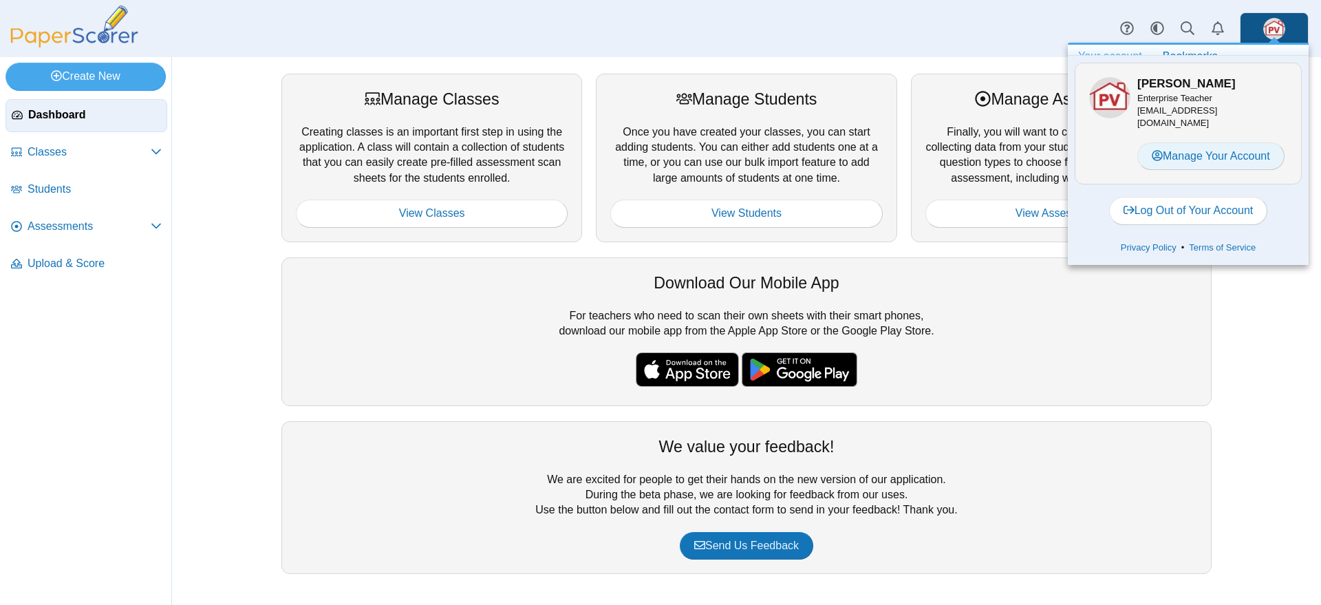
click at [1201, 151] on link "Manage Your Account" at bounding box center [1210, 156] width 147 height 28
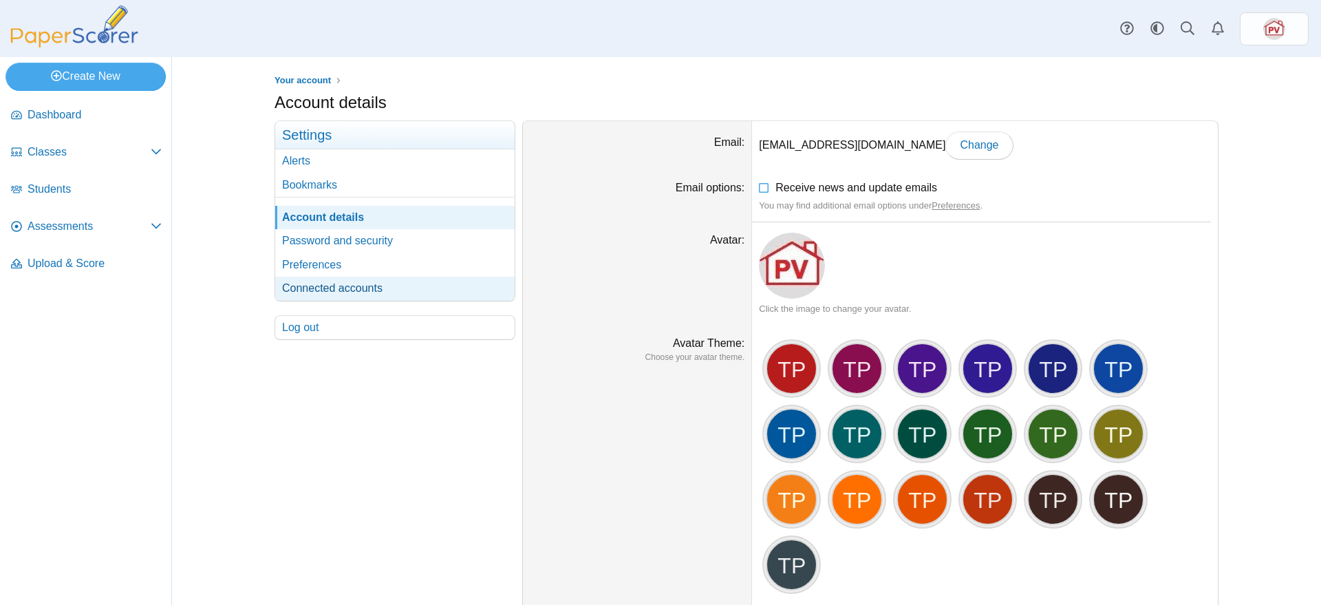
click at [355, 287] on link "Connected accounts" at bounding box center [394, 288] width 239 height 23
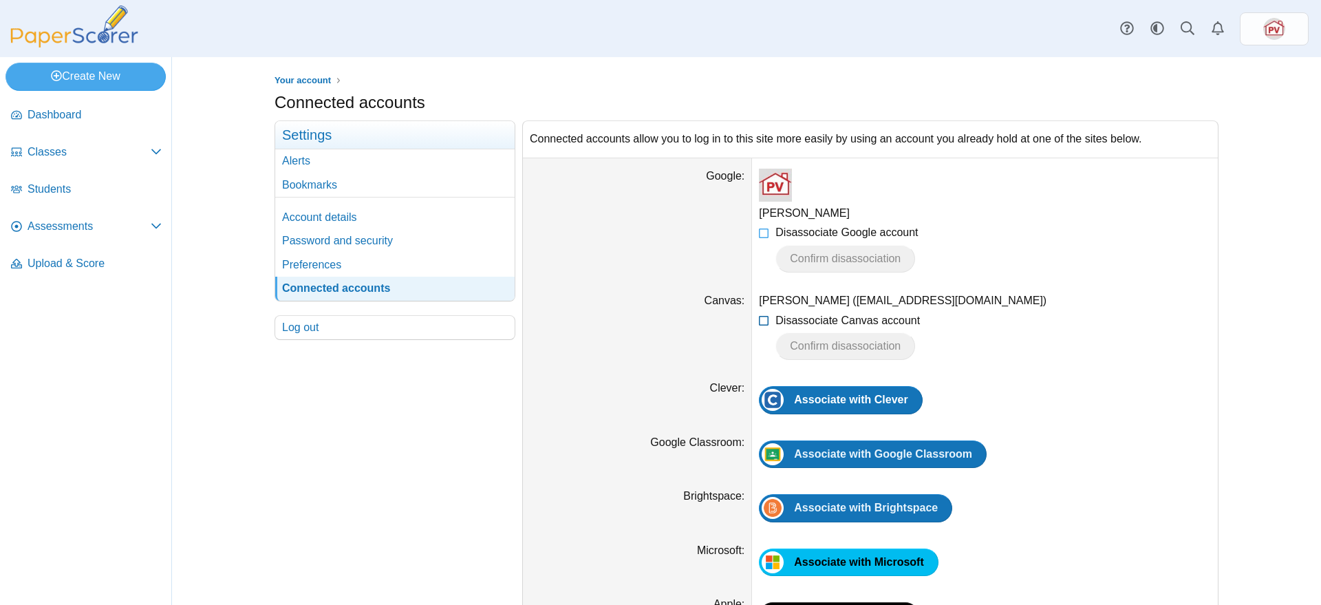
click at [759, 318] on icon at bounding box center [764, 318] width 11 height 10
click at [810, 340] on span "Confirm disassociation" at bounding box center [845, 346] width 111 height 12
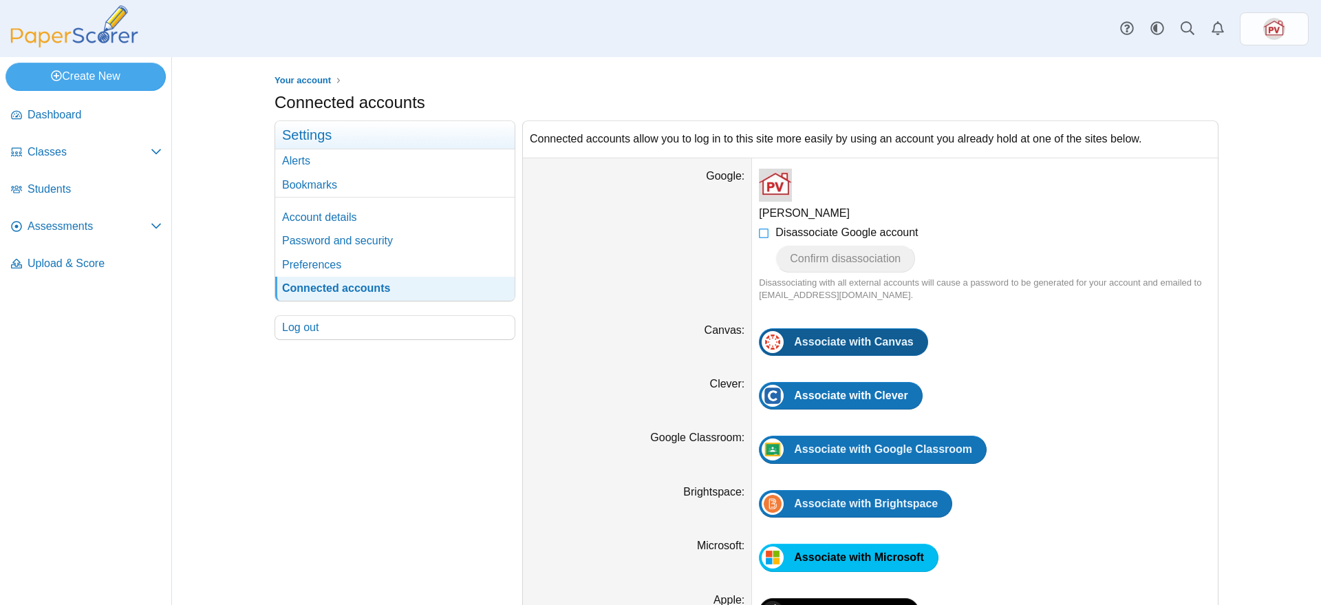
click at [823, 340] on span "Associate with Canvas" at bounding box center [853, 342] width 119 height 12
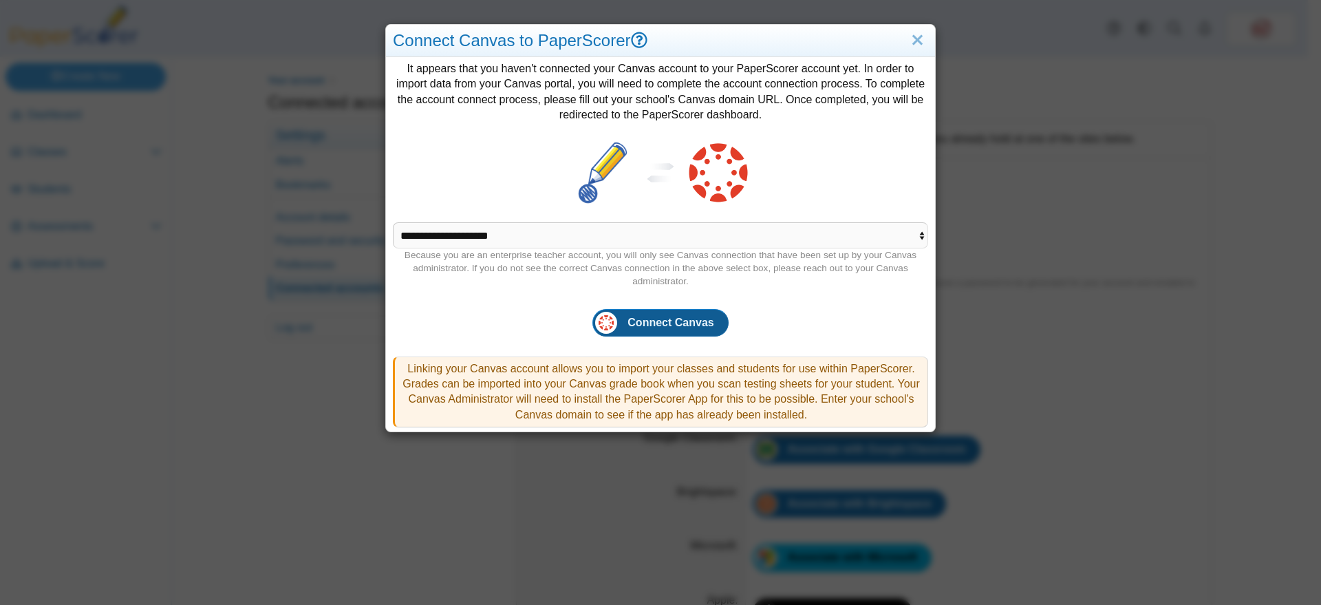
click at [661, 323] on span "Connect Canvas" at bounding box center [670, 322] width 86 height 12
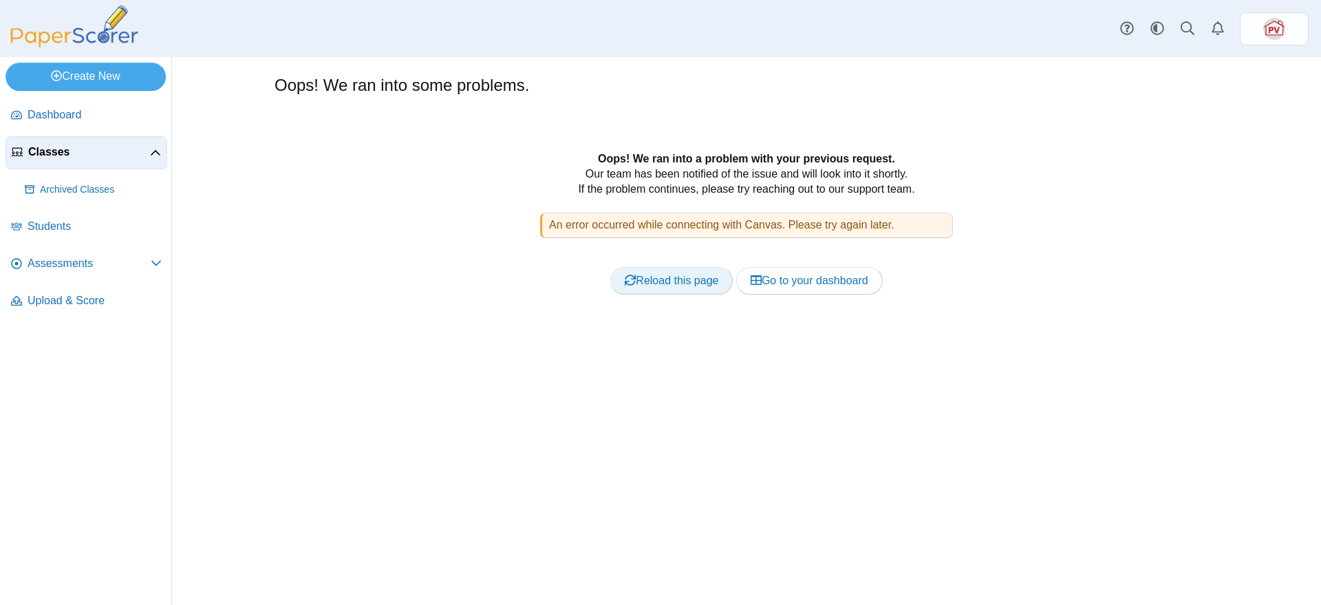
click at [672, 283] on link "Reload this page" at bounding box center [671, 281] width 122 height 28
click at [1273, 21] on img at bounding box center [1274, 29] width 22 height 22
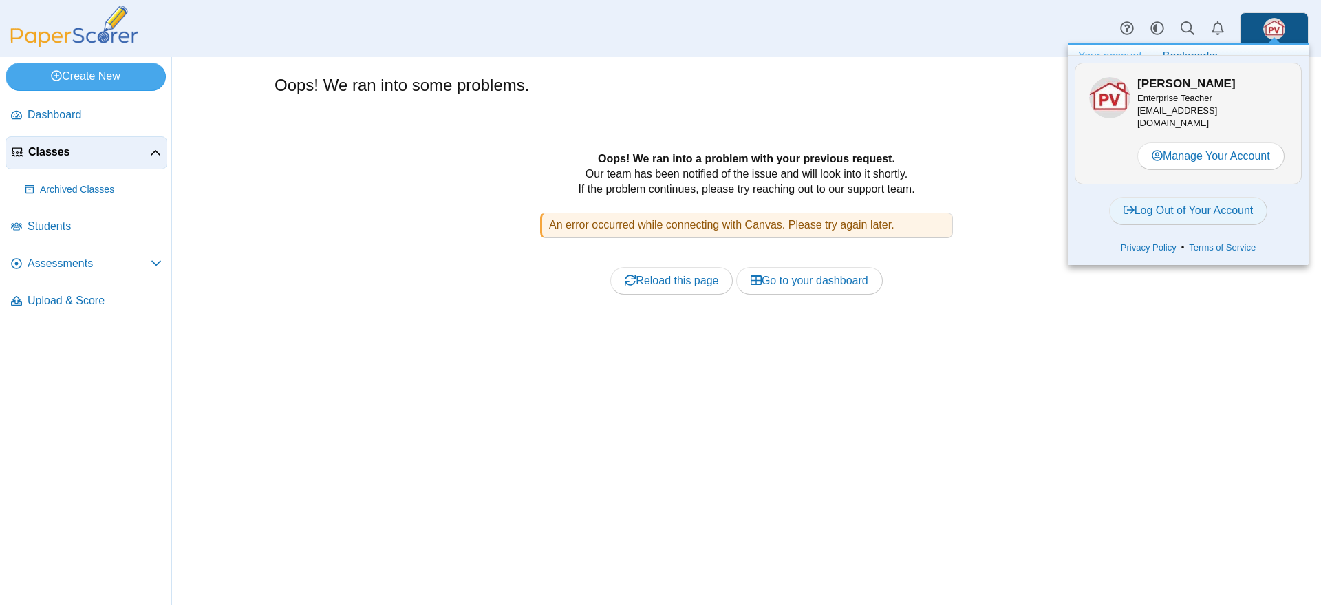
click at [1213, 207] on link "Log Out of Your Account" at bounding box center [1188, 211] width 159 height 28
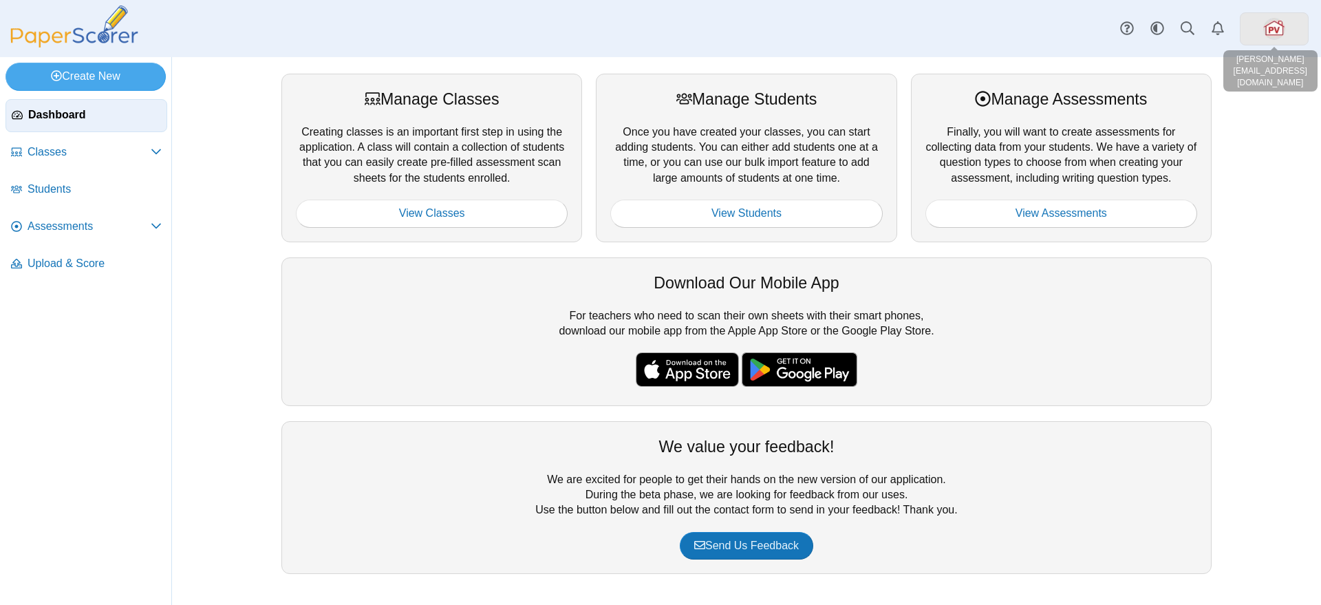
click at [1279, 21] on img at bounding box center [1274, 29] width 22 height 22
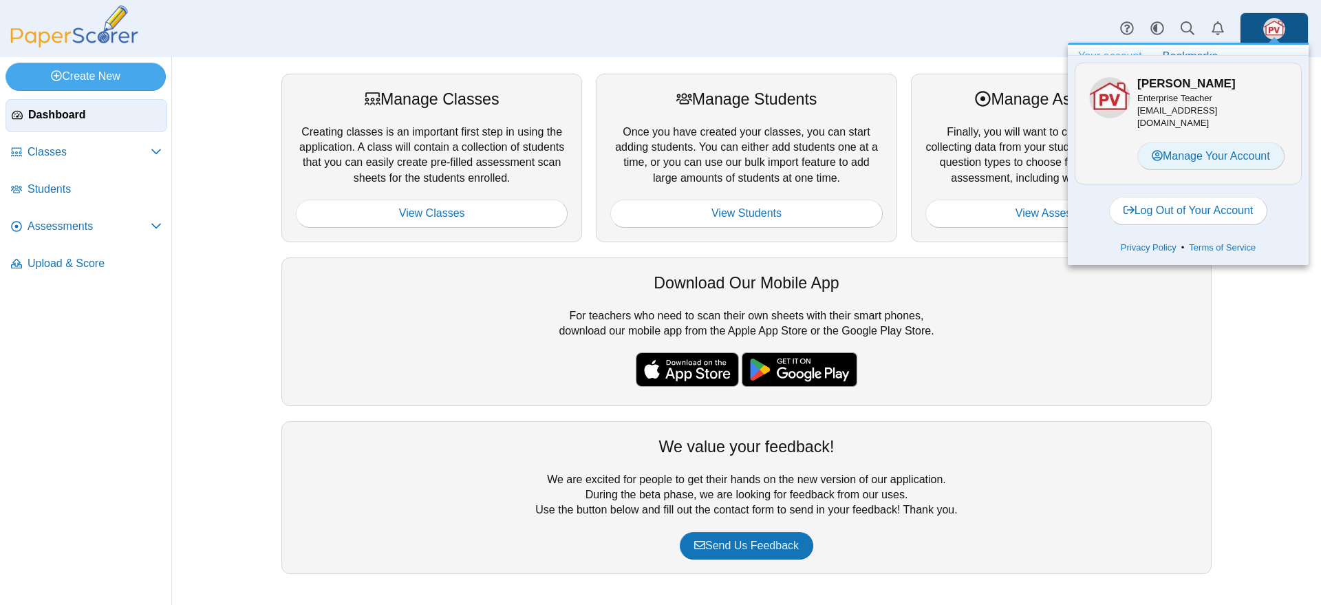
click at [1255, 160] on link "Manage Your Account" at bounding box center [1210, 156] width 147 height 28
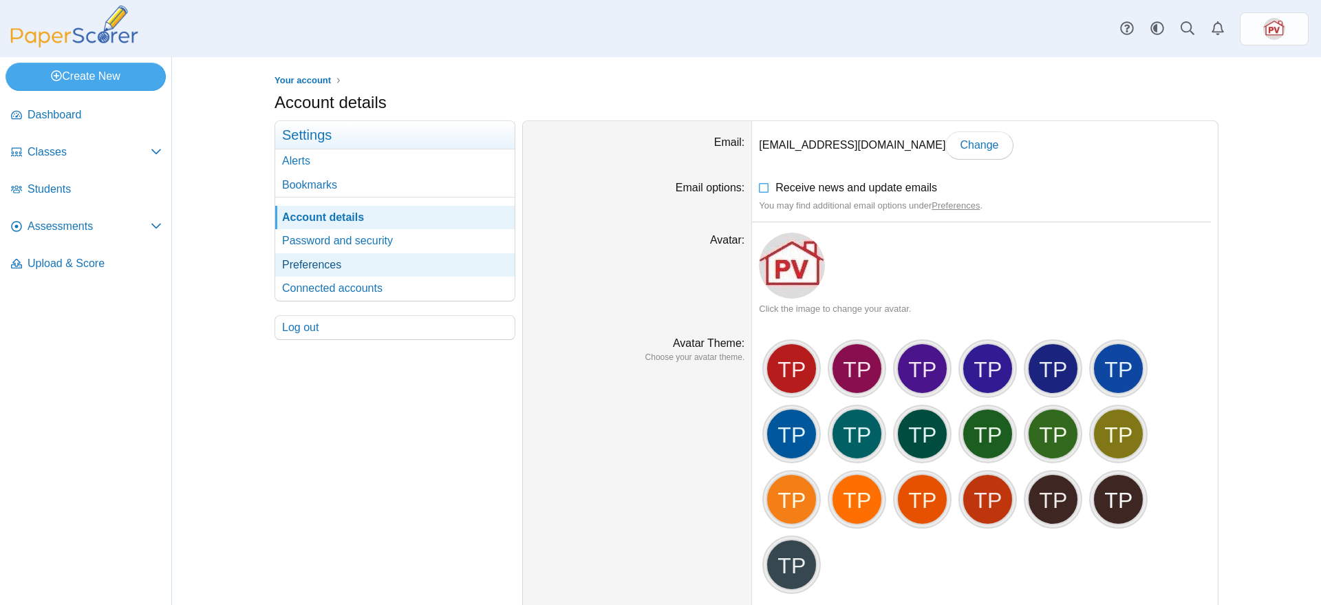
click at [325, 266] on link "Preferences" at bounding box center [394, 264] width 239 height 23
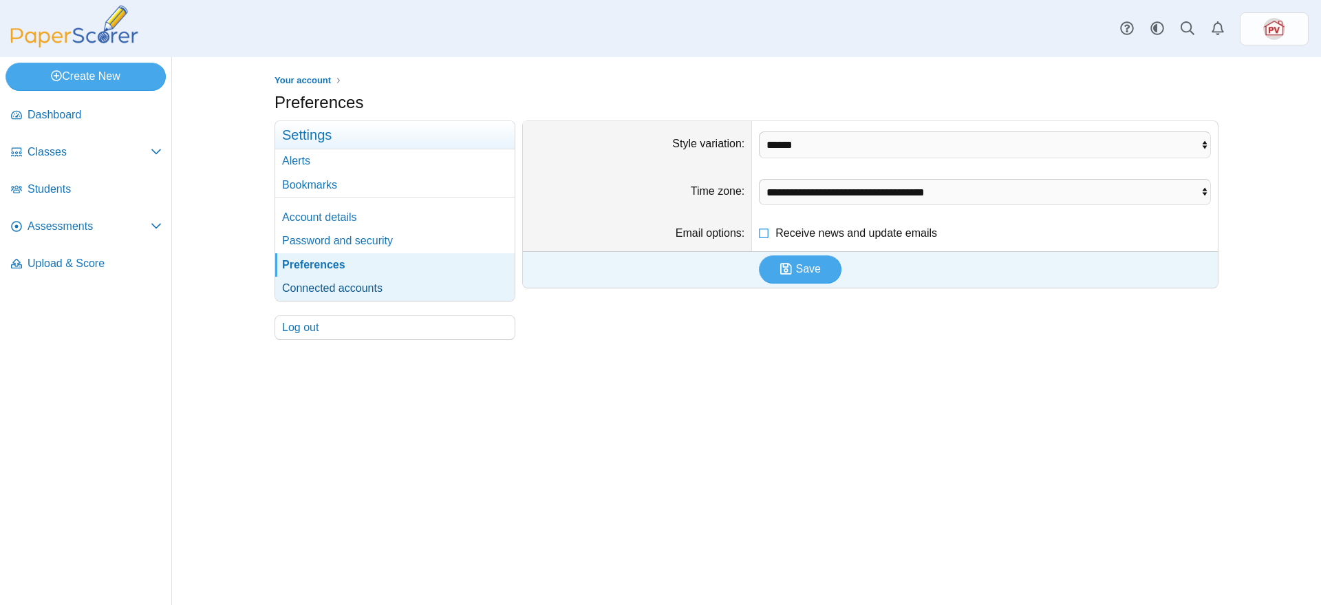
click at [342, 284] on link "Connected accounts" at bounding box center [394, 288] width 239 height 23
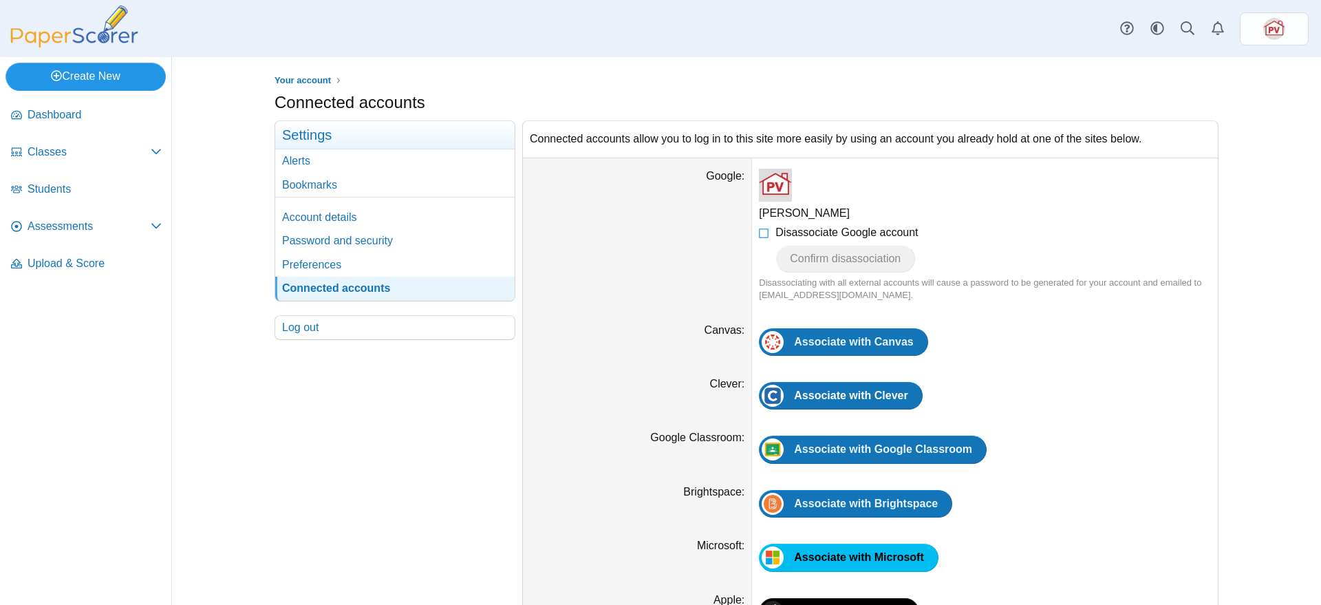
click at [107, 70] on link "Create New" at bounding box center [86, 77] width 160 height 28
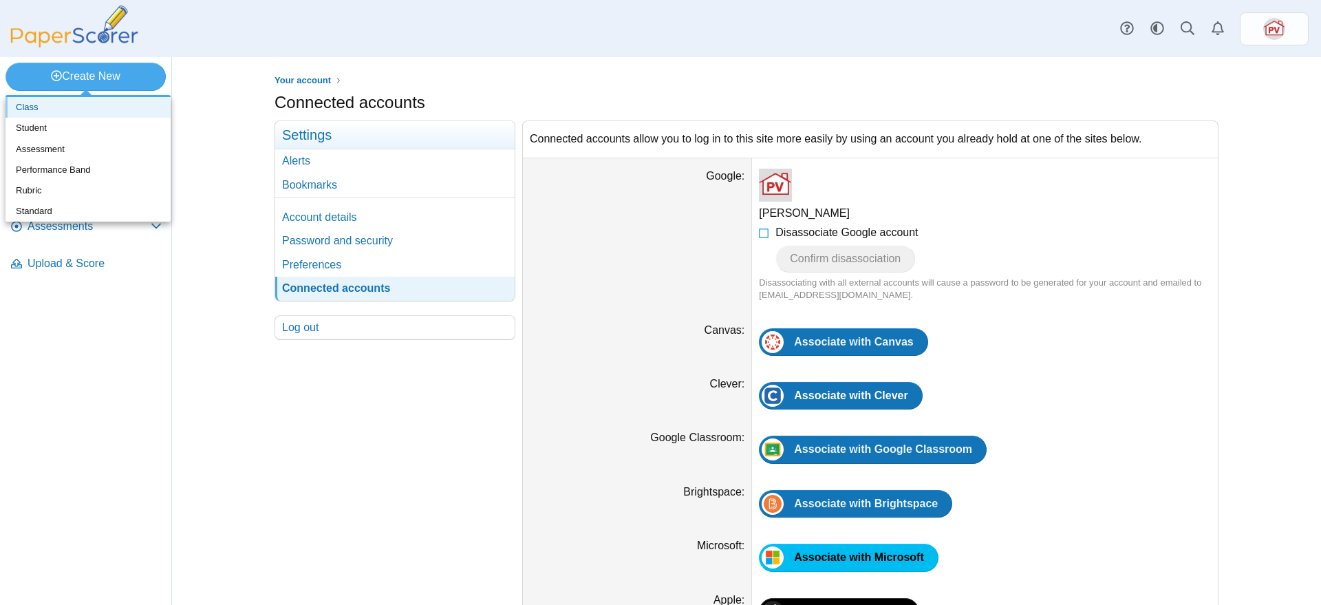
click at [79, 105] on link "Class" at bounding box center [88, 107] width 165 height 21
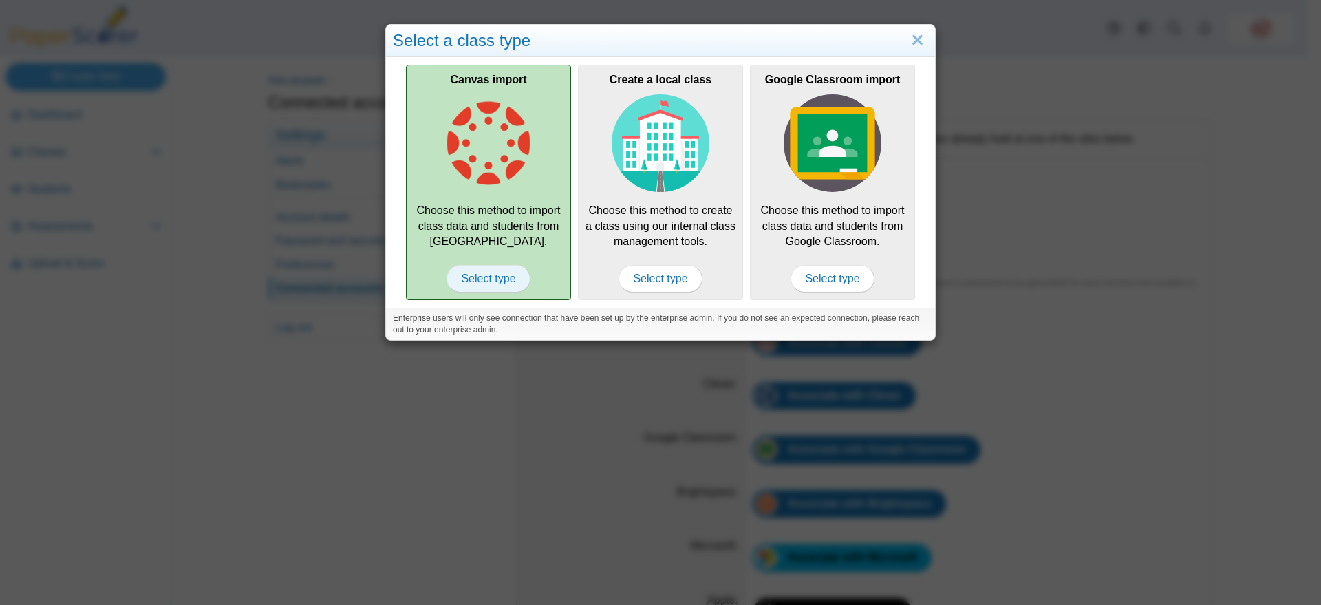
click at [484, 268] on span "Select type" at bounding box center [487, 279] width 83 height 28
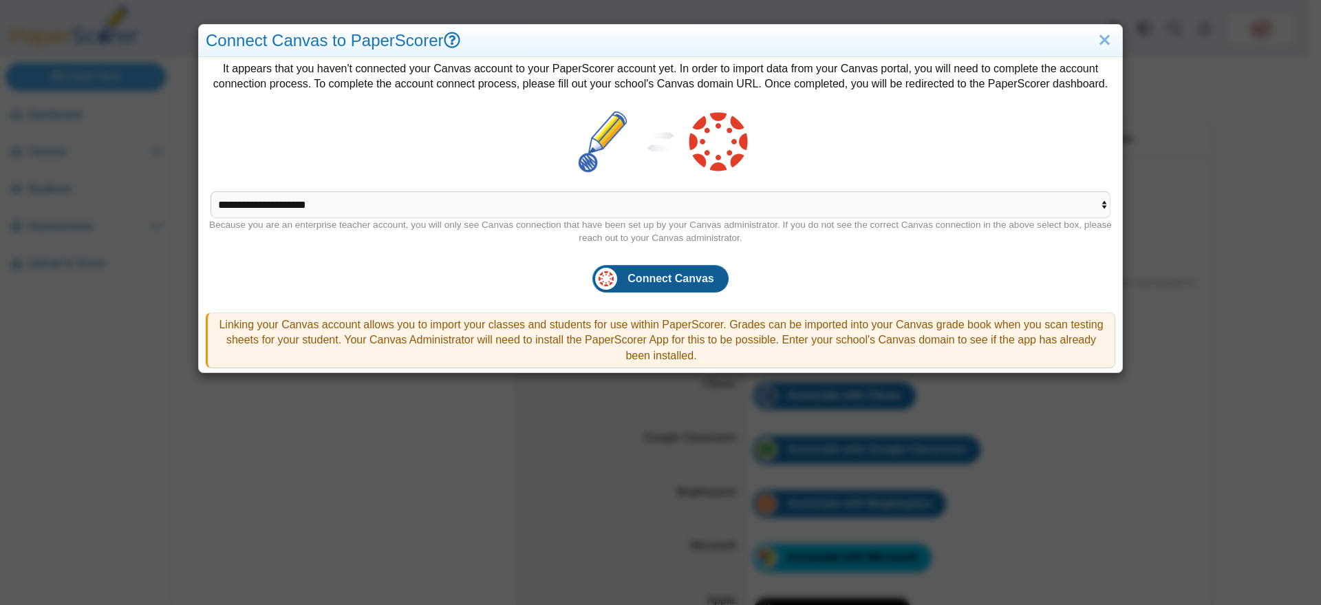
click at [682, 281] on span "Connect Canvas" at bounding box center [670, 278] width 86 height 12
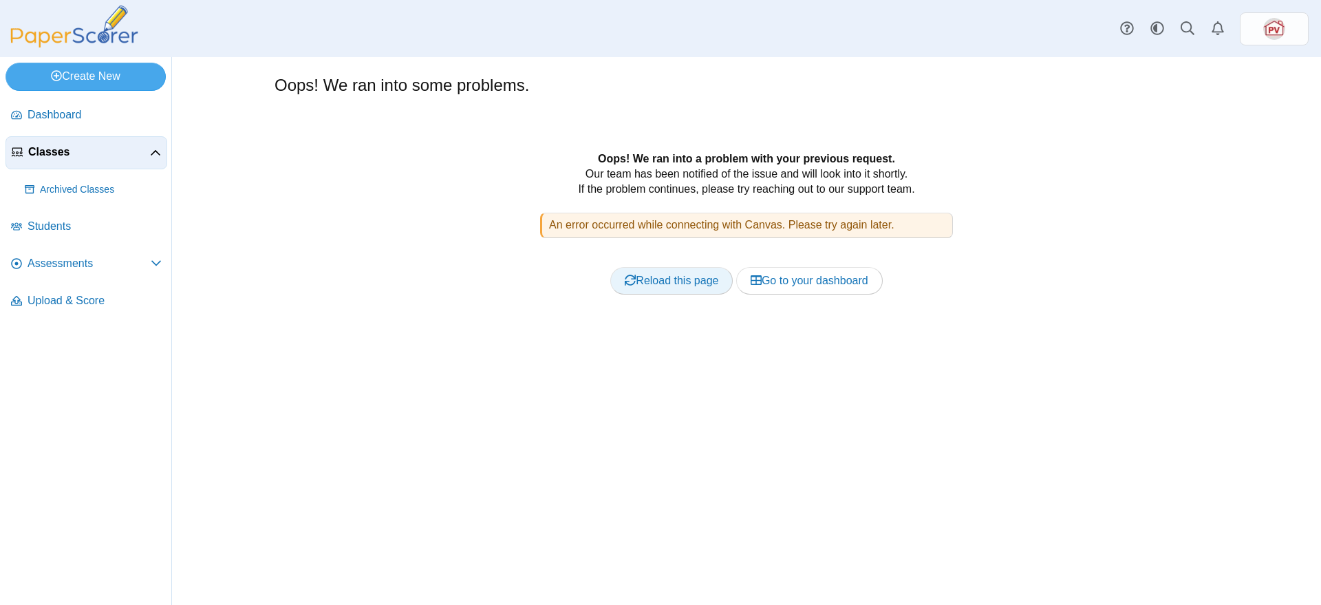
click at [696, 284] on link "Reload this page" at bounding box center [671, 281] width 122 height 28
click at [61, 149] on span "Classes" at bounding box center [89, 151] width 122 height 15
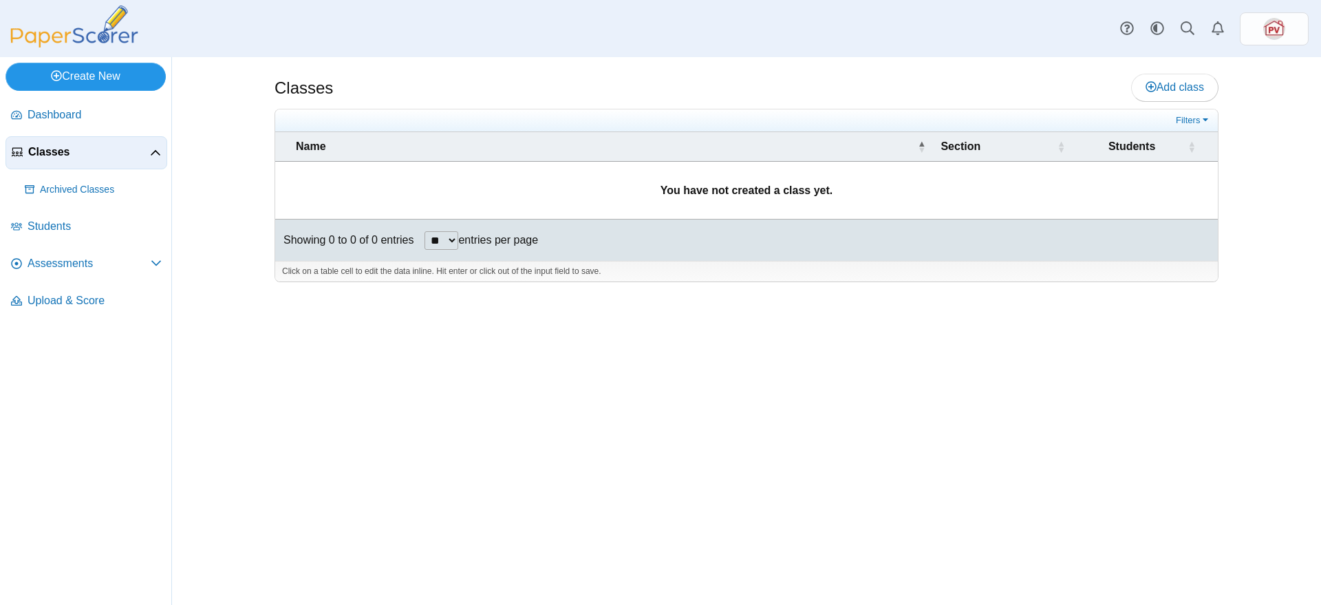
click at [85, 78] on link "Create New" at bounding box center [86, 77] width 160 height 28
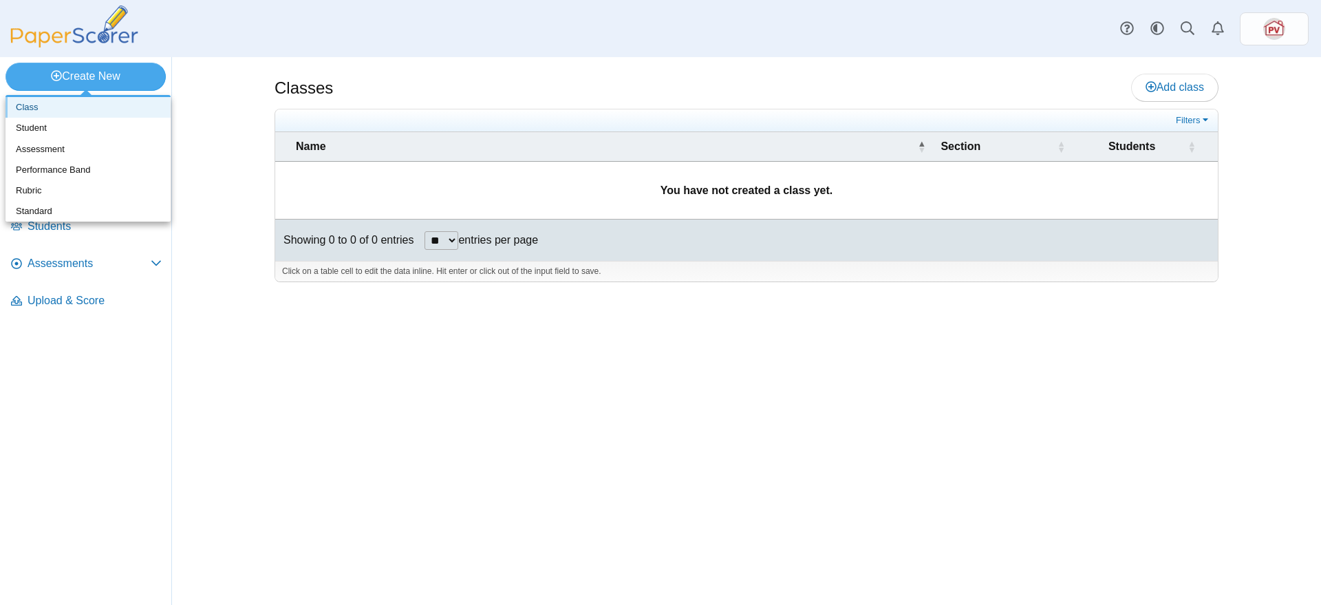
click at [74, 108] on link "Class" at bounding box center [88, 107] width 165 height 21
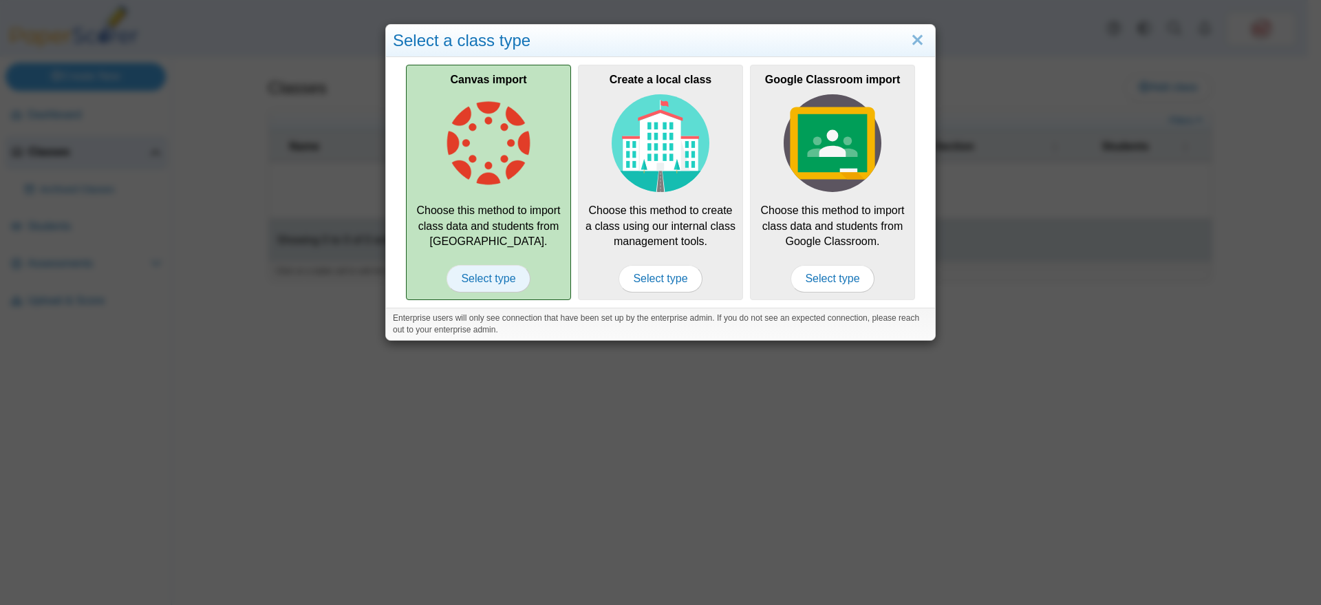
click at [472, 272] on span "Select type" at bounding box center [487, 279] width 83 height 28
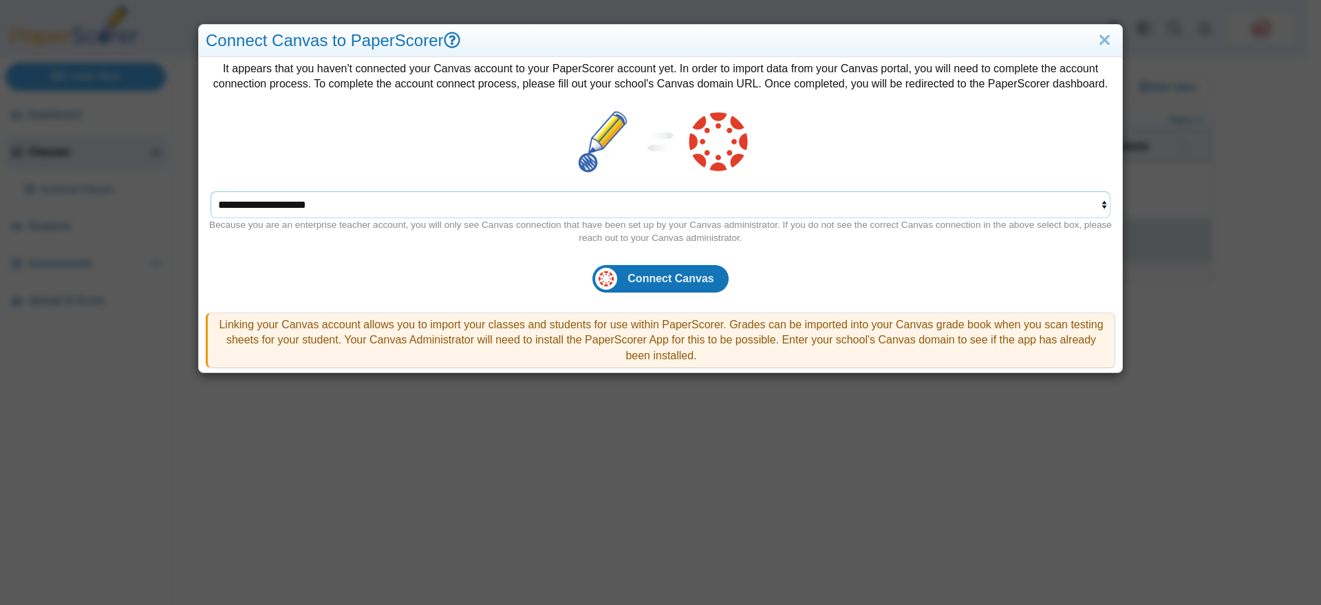
drag, startPoint x: 329, startPoint y: 206, endPoint x: 230, endPoint y: 206, distance: 99.0
click at [230, 206] on select "**********" at bounding box center [660, 204] width 900 height 26
drag, startPoint x: 343, startPoint y: 199, endPoint x: 228, endPoint y: 202, distance: 114.9
click at [228, 202] on select "**********" at bounding box center [660, 204] width 900 height 26
click at [1094, 40] on link "Close" at bounding box center [1104, 40] width 21 height 23
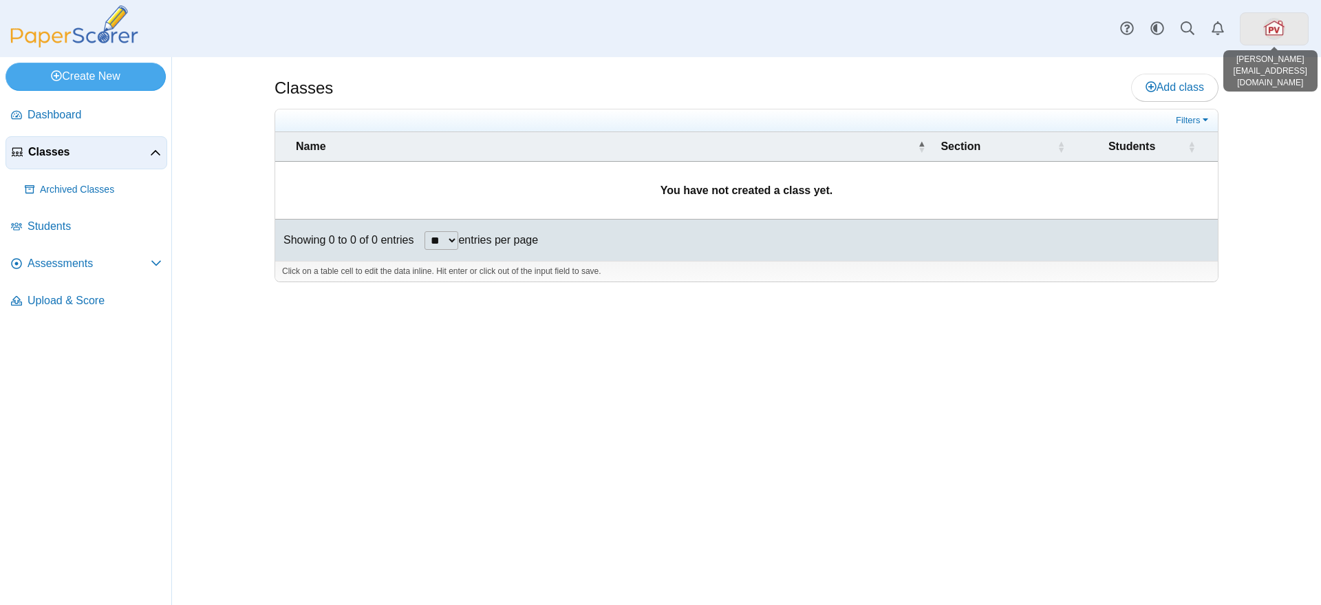
click at [1284, 34] on link at bounding box center [1273, 28] width 69 height 33
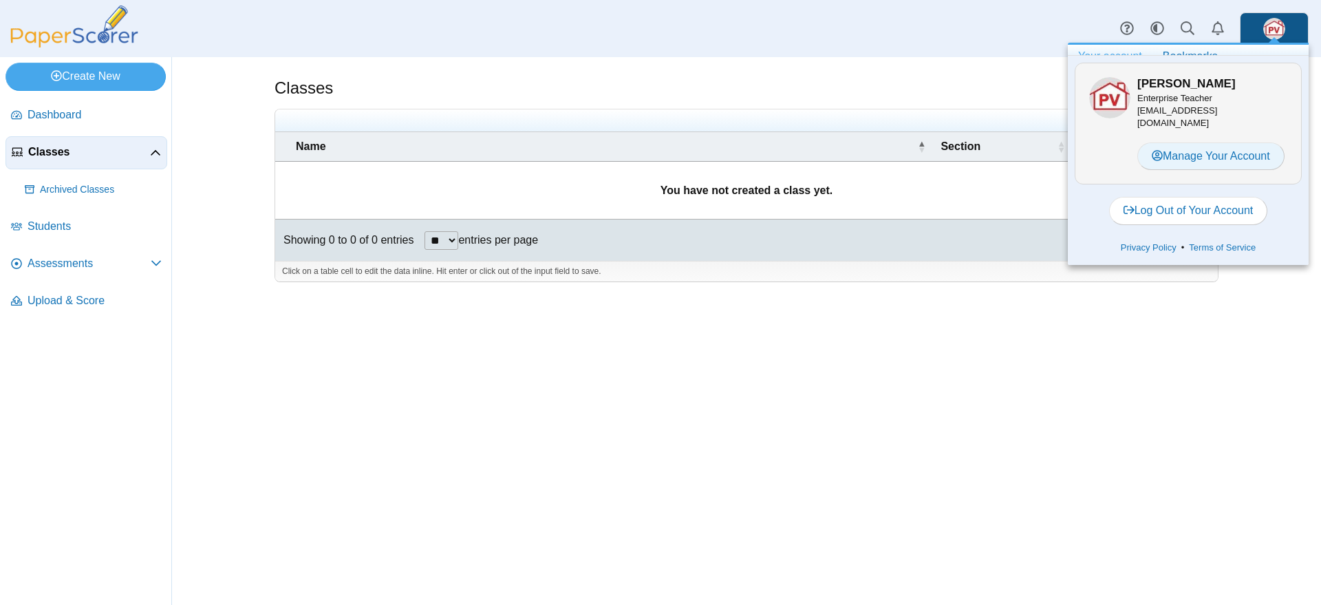
click at [1222, 159] on link "Manage Your Account" at bounding box center [1210, 156] width 147 height 28
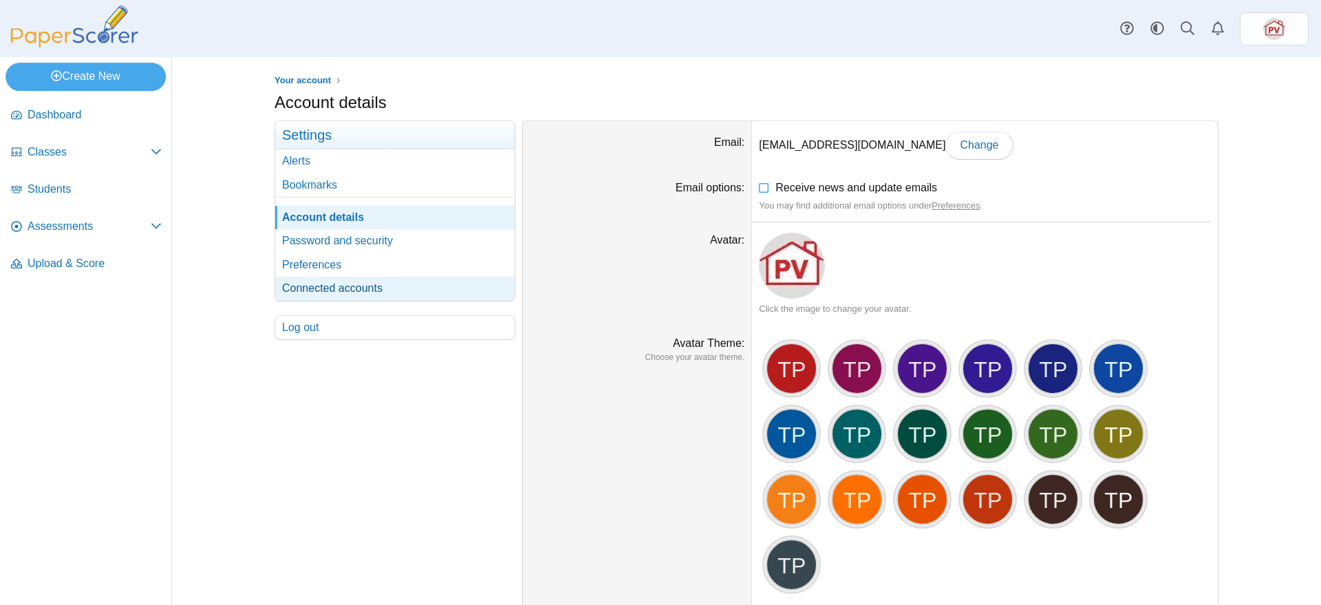
click at [332, 289] on link "Connected accounts" at bounding box center [394, 288] width 239 height 23
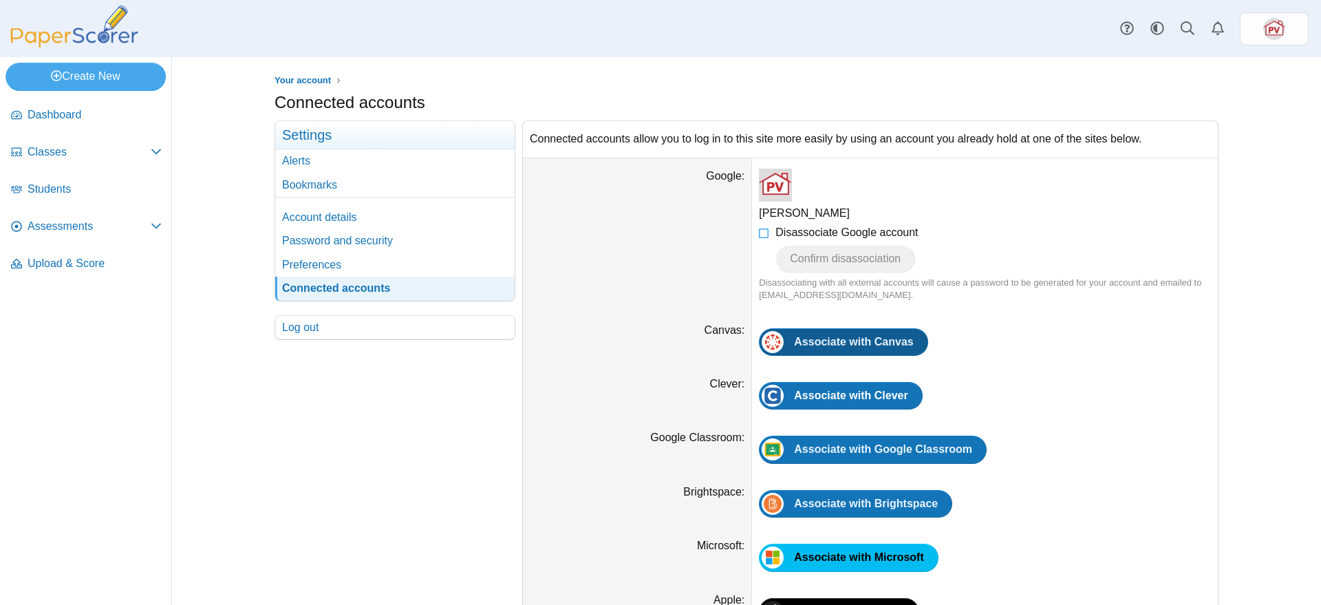
click at [803, 343] on span "Associate with Canvas" at bounding box center [853, 342] width 119 height 12
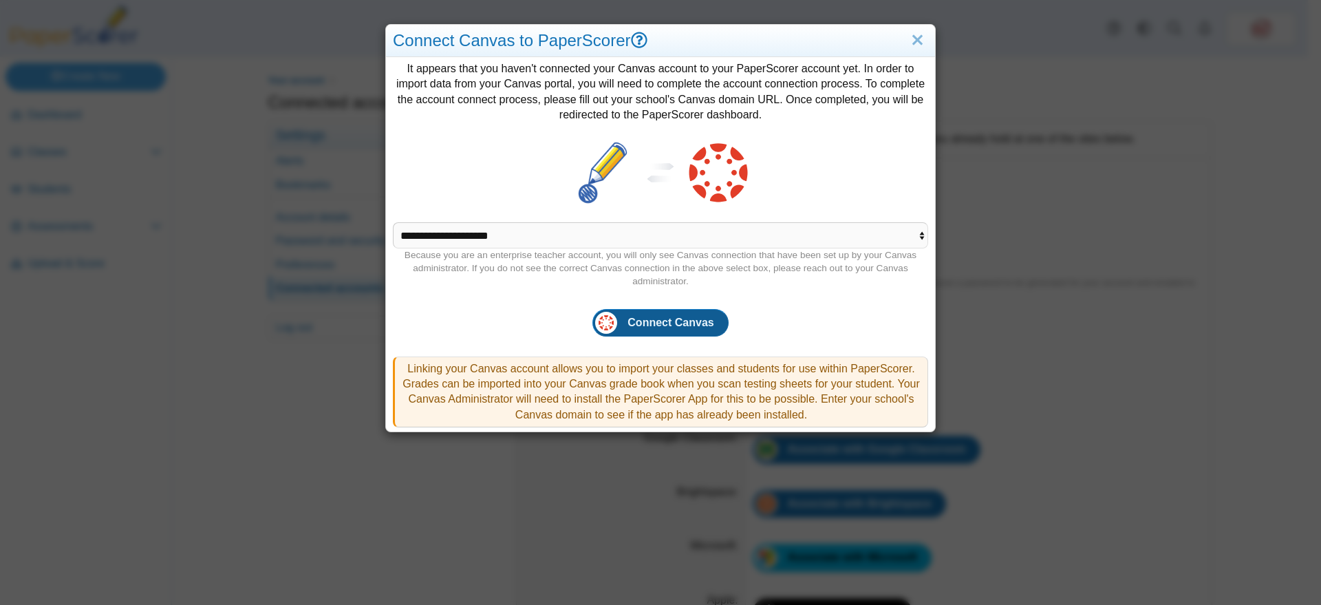
click at [686, 323] on span "Connect Canvas" at bounding box center [670, 322] width 86 height 12
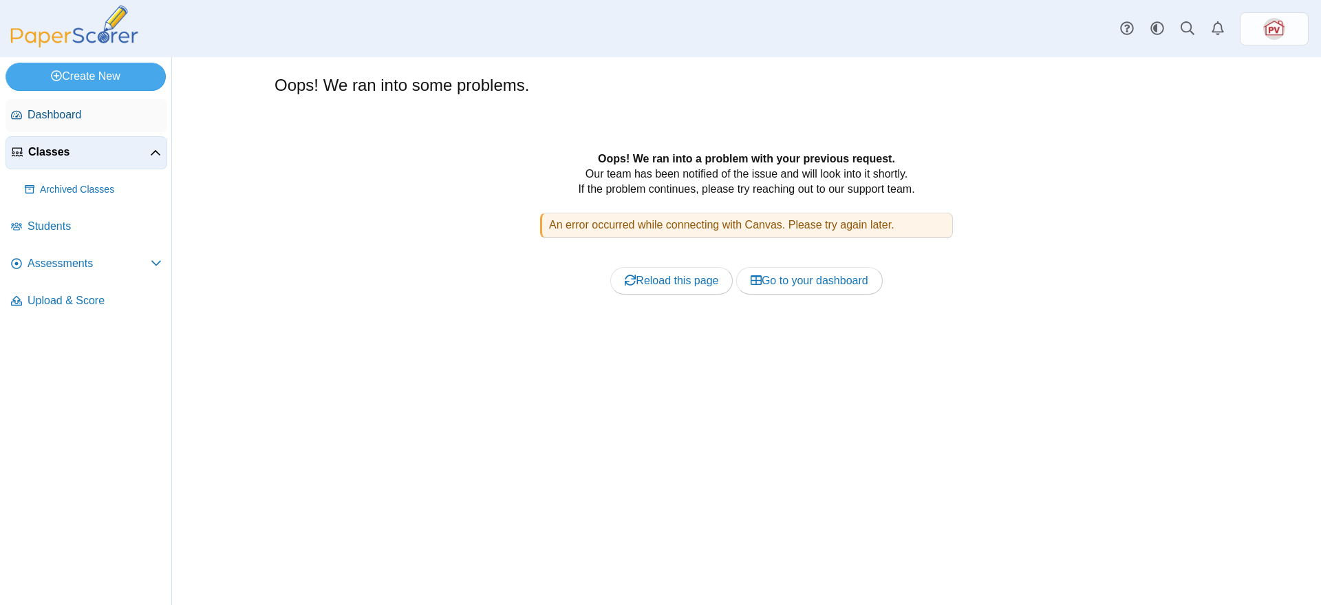
click at [58, 107] on span "Dashboard" at bounding box center [95, 114] width 134 height 15
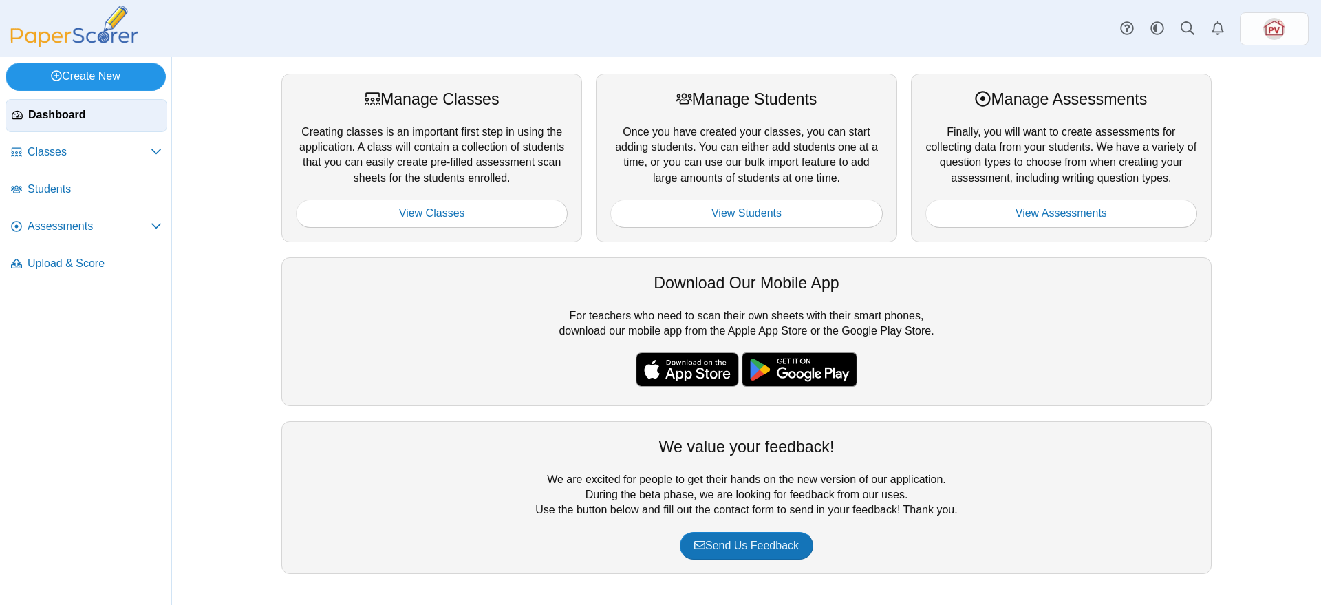
click at [99, 87] on link "Create New" at bounding box center [86, 77] width 160 height 28
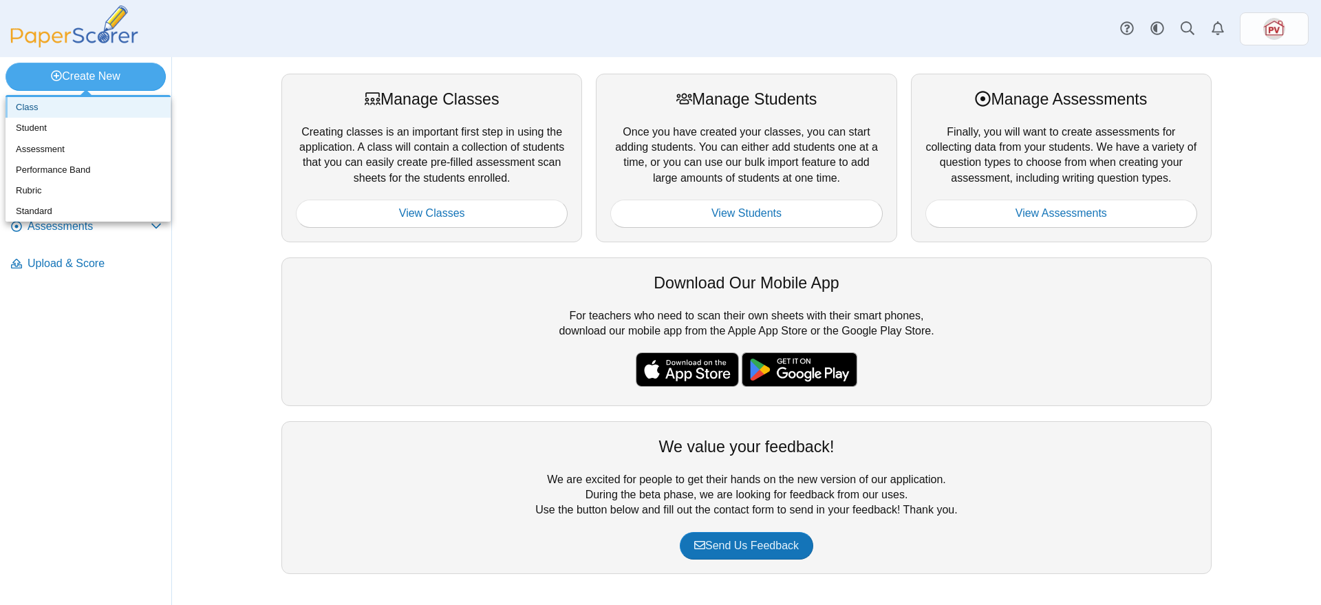
click at [105, 107] on link "Class" at bounding box center [88, 107] width 165 height 21
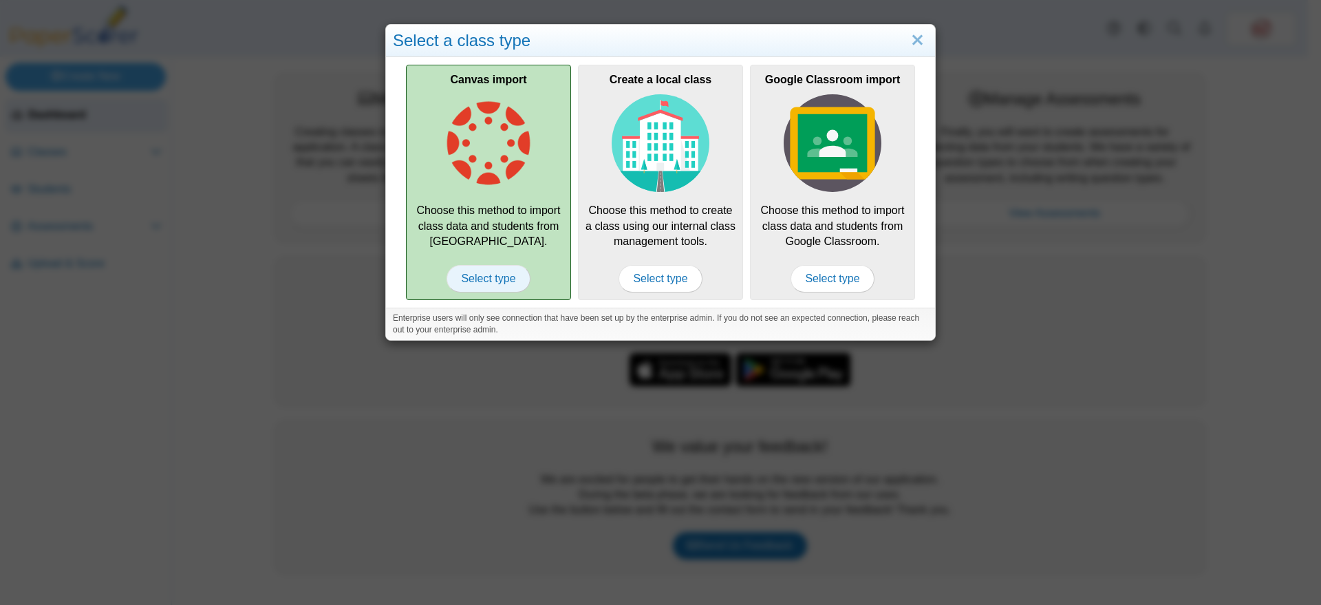
click at [462, 270] on span "Select type" at bounding box center [487, 279] width 83 height 28
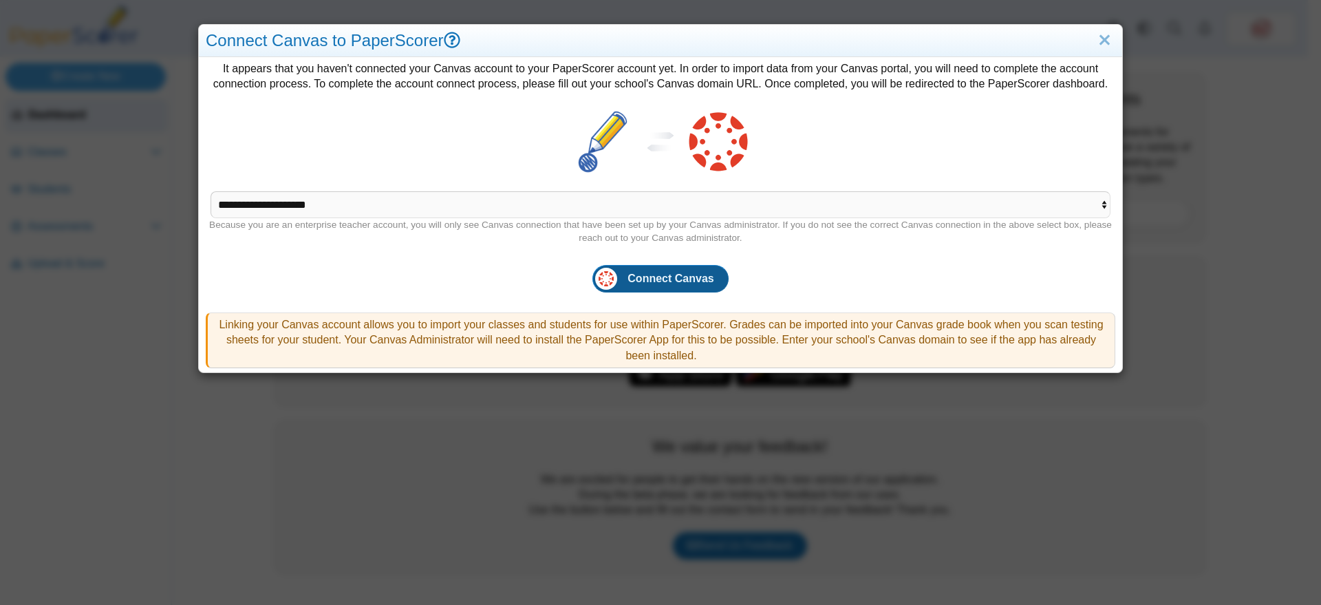
click at [671, 276] on span "Connect Canvas" at bounding box center [670, 278] width 86 height 12
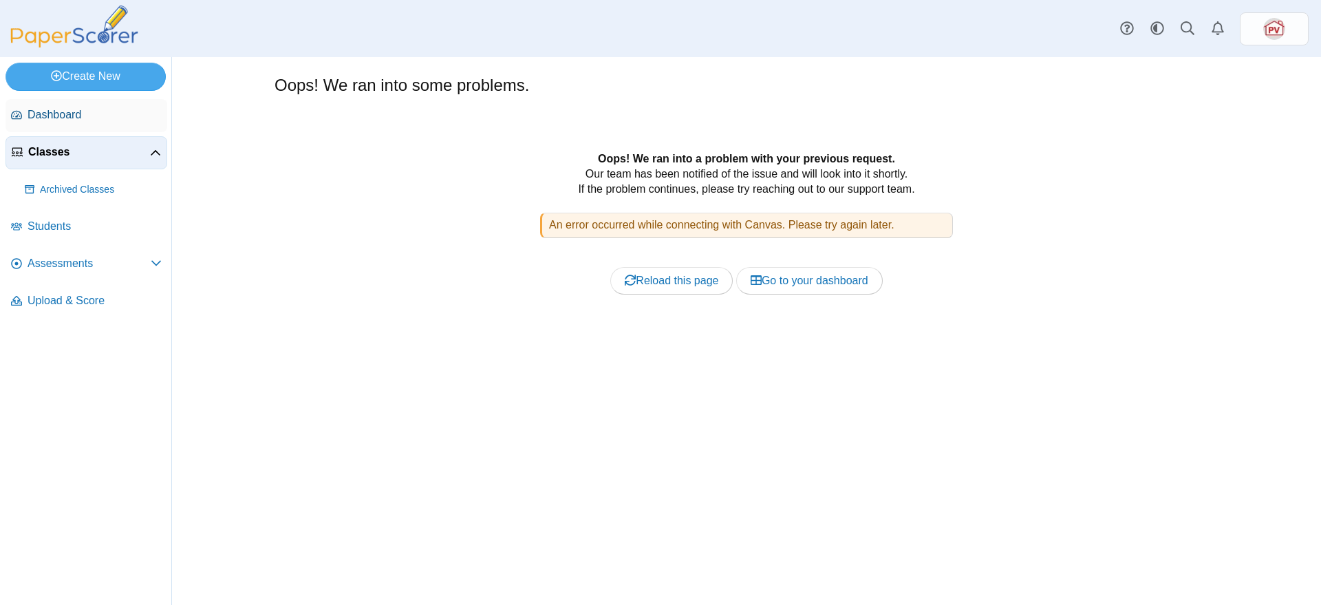
click at [37, 115] on span "Dashboard" at bounding box center [95, 114] width 134 height 15
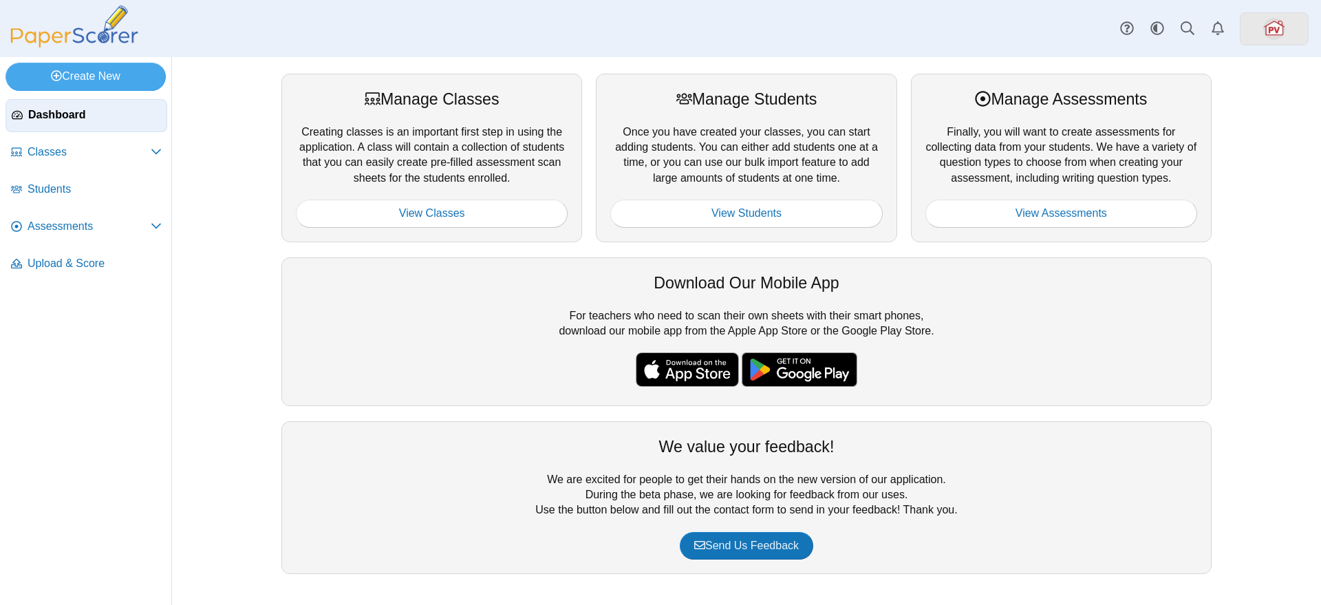
click at [1278, 34] on img at bounding box center [1274, 29] width 22 height 22
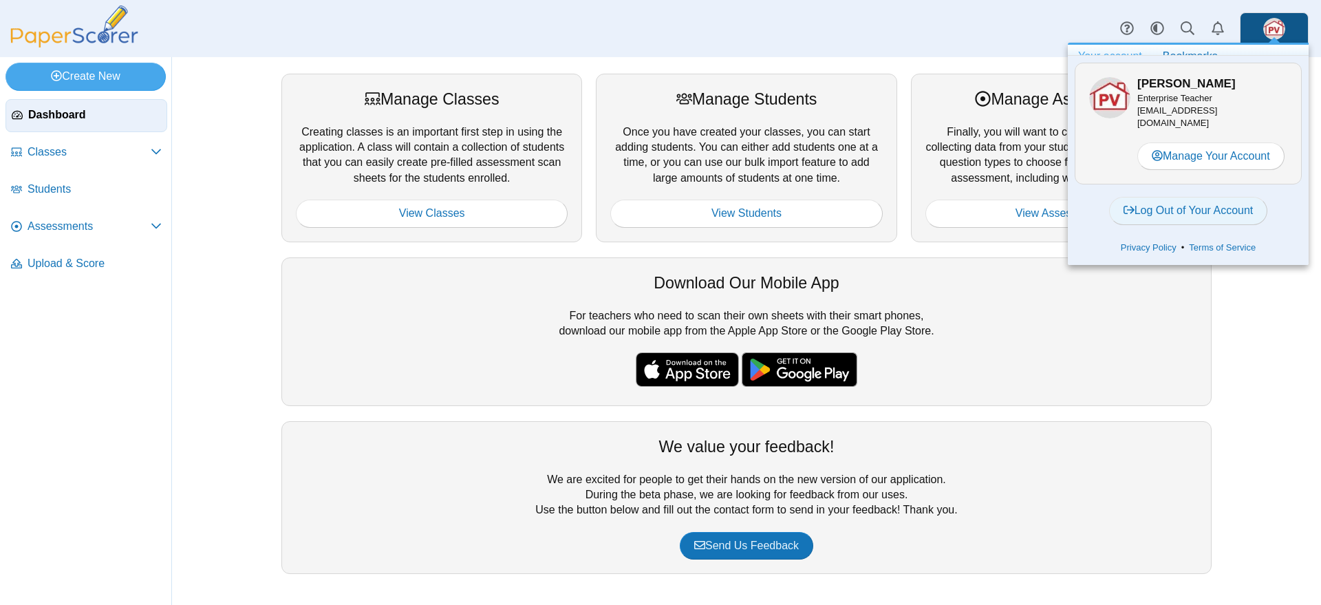
click at [1231, 208] on link "Log Out of Your Account" at bounding box center [1188, 211] width 159 height 28
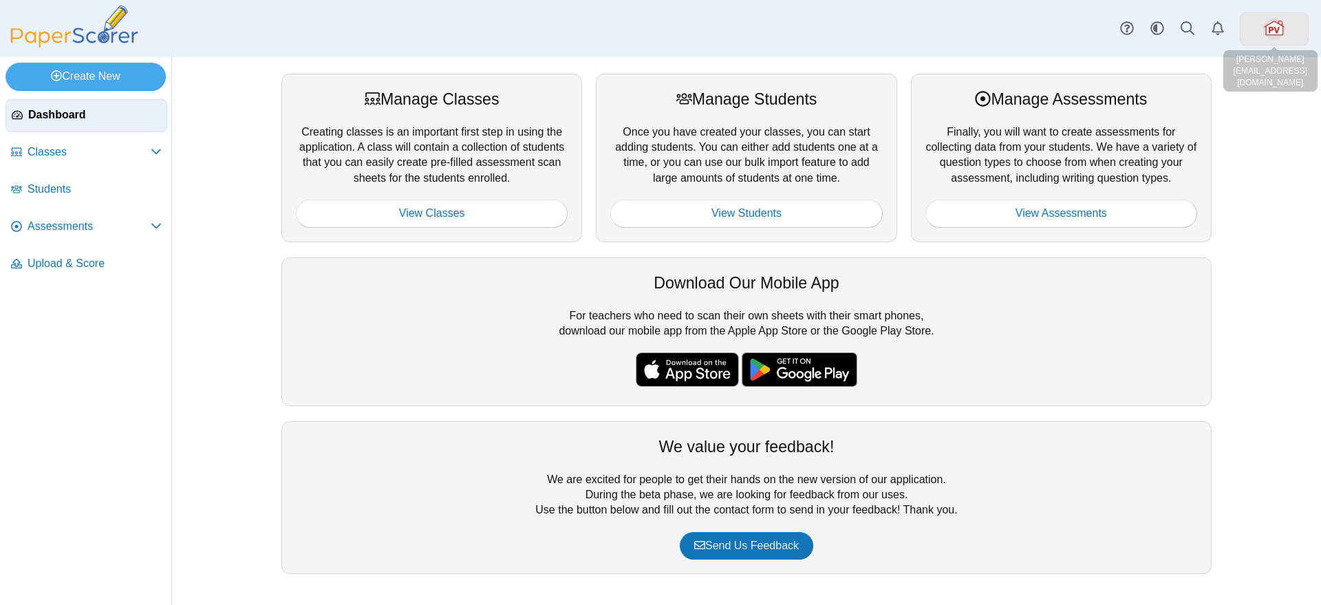
click at [1284, 26] on img at bounding box center [1274, 29] width 22 height 22
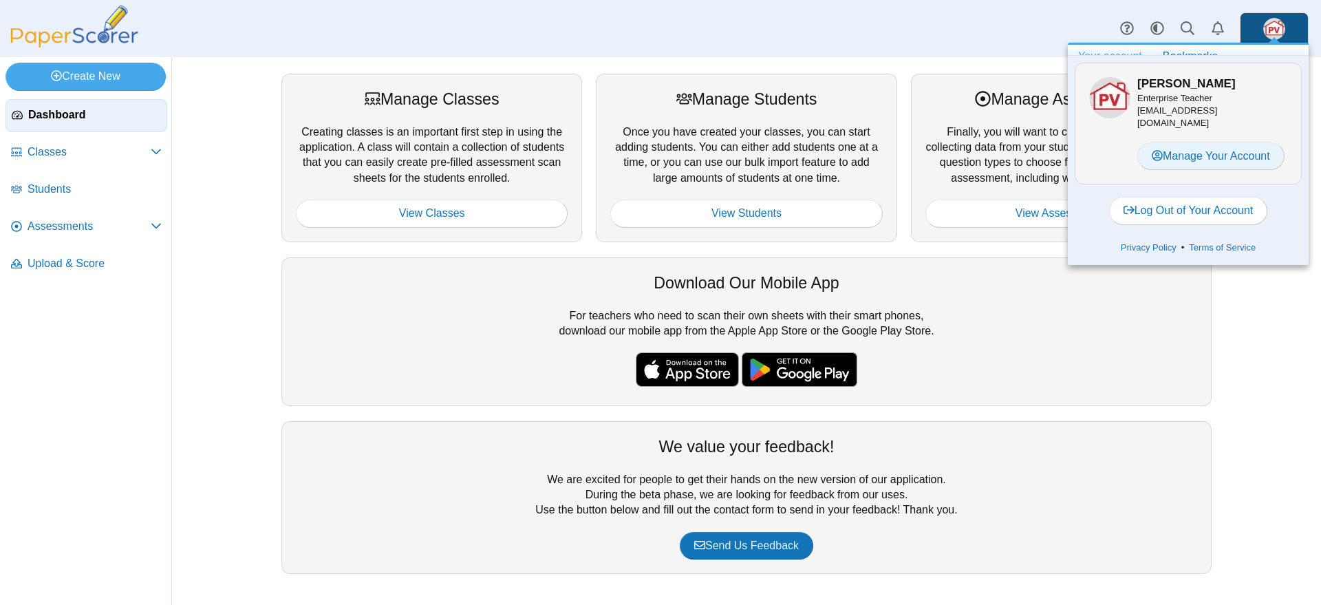
click at [1198, 151] on link "Manage Your Account" at bounding box center [1210, 156] width 147 height 28
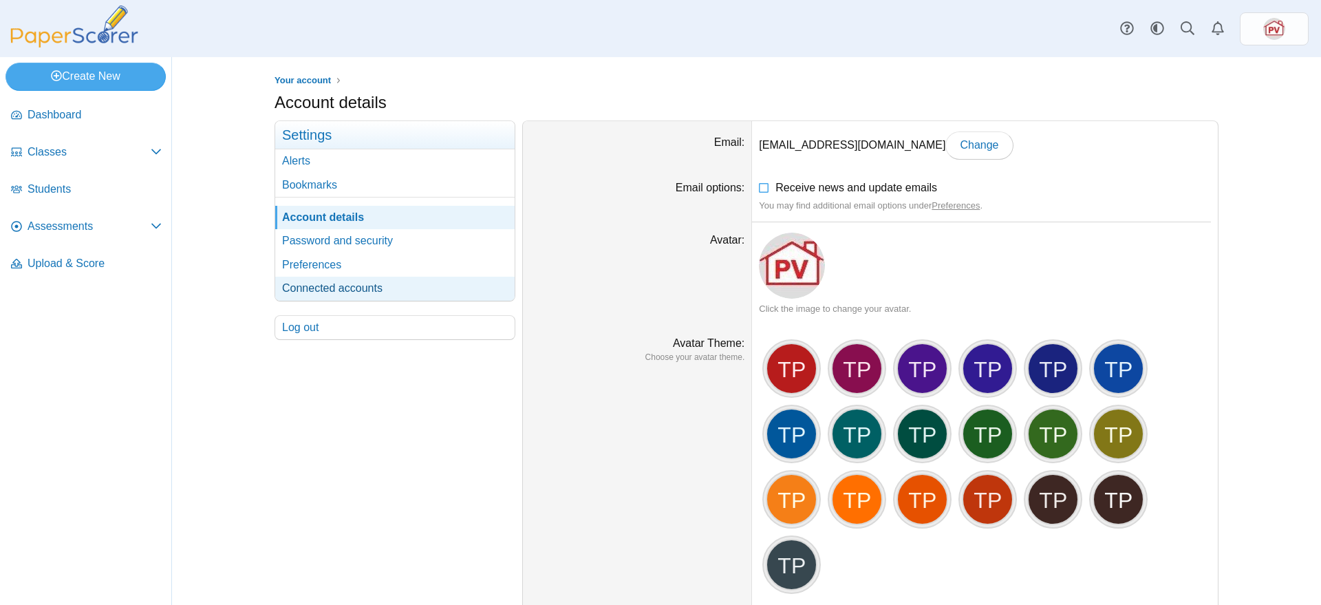
click at [335, 288] on link "Connected accounts" at bounding box center [394, 288] width 239 height 23
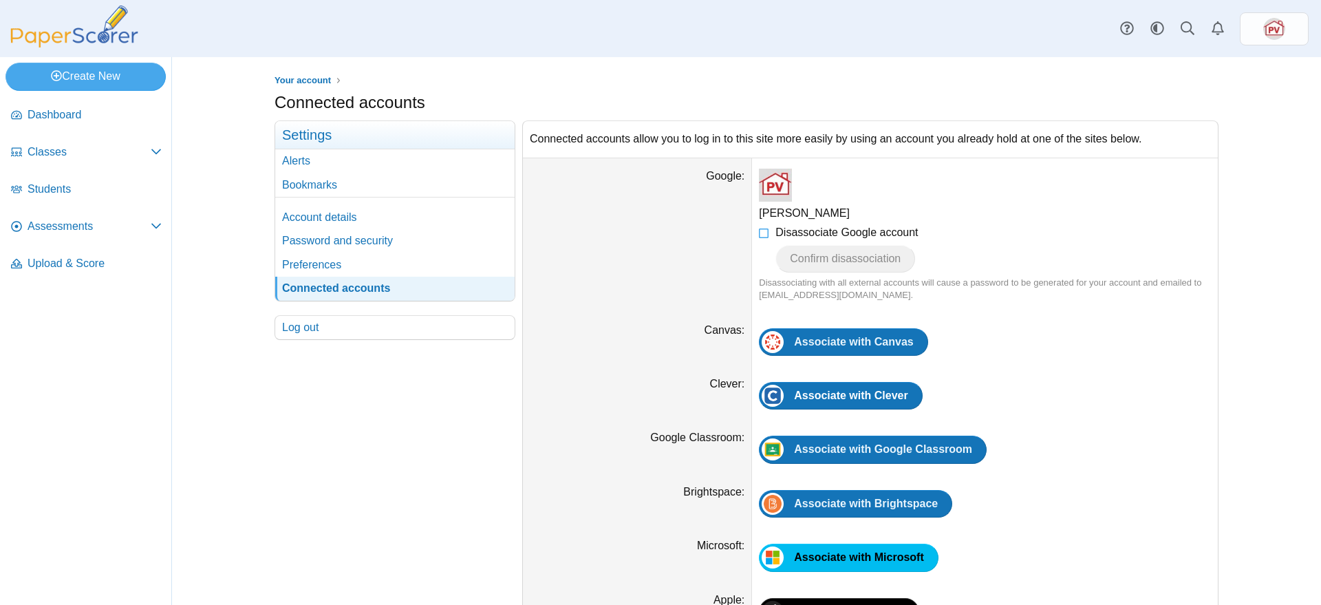
scroll to position [44, 0]
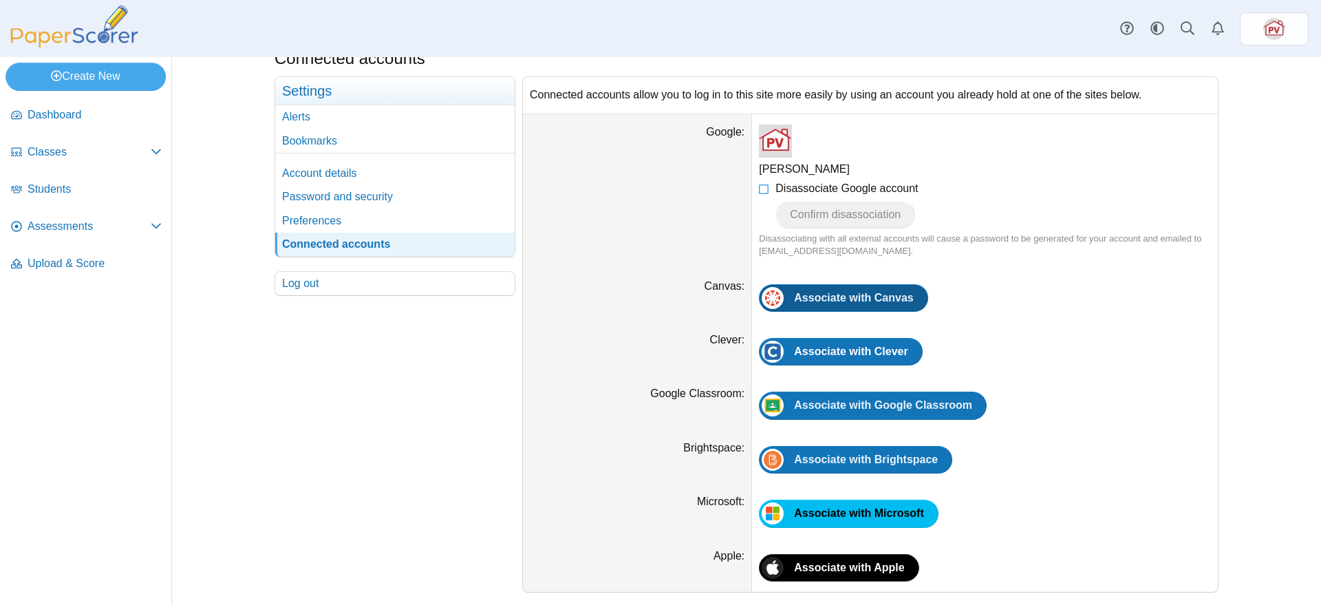
click at [878, 304] on link "Associate with Canvas" at bounding box center [843, 298] width 169 height 28
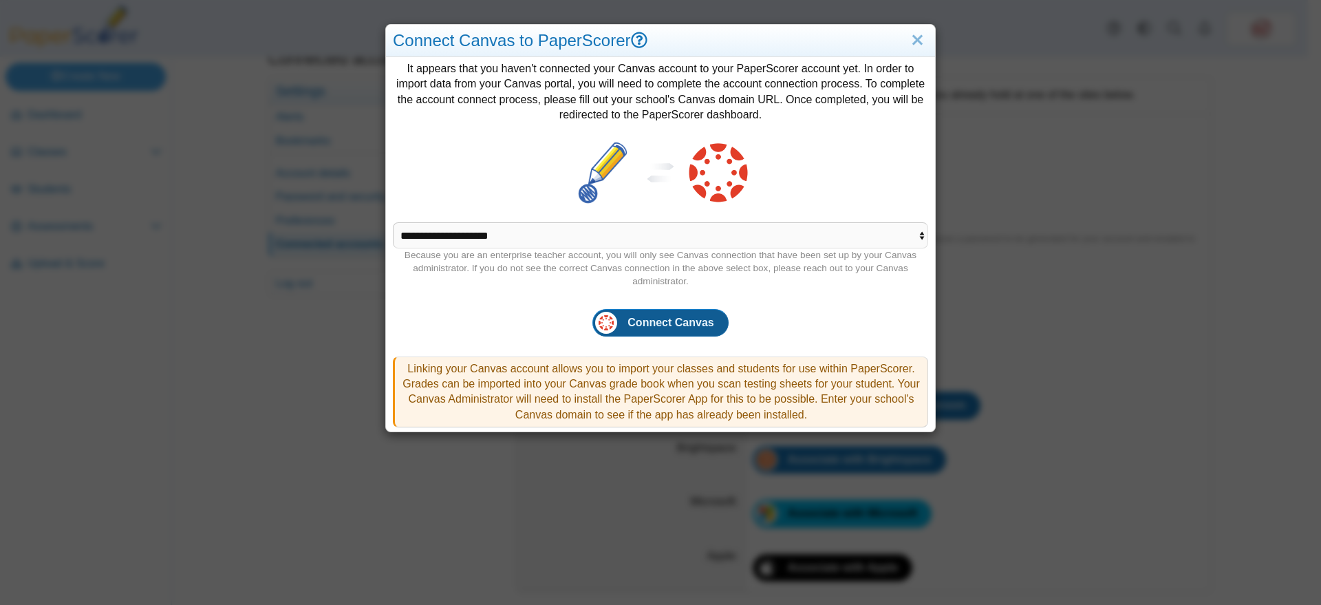
click at [645, 323] on span "Connect Canvas" at bounding box center [670, 322] width 86 height 12
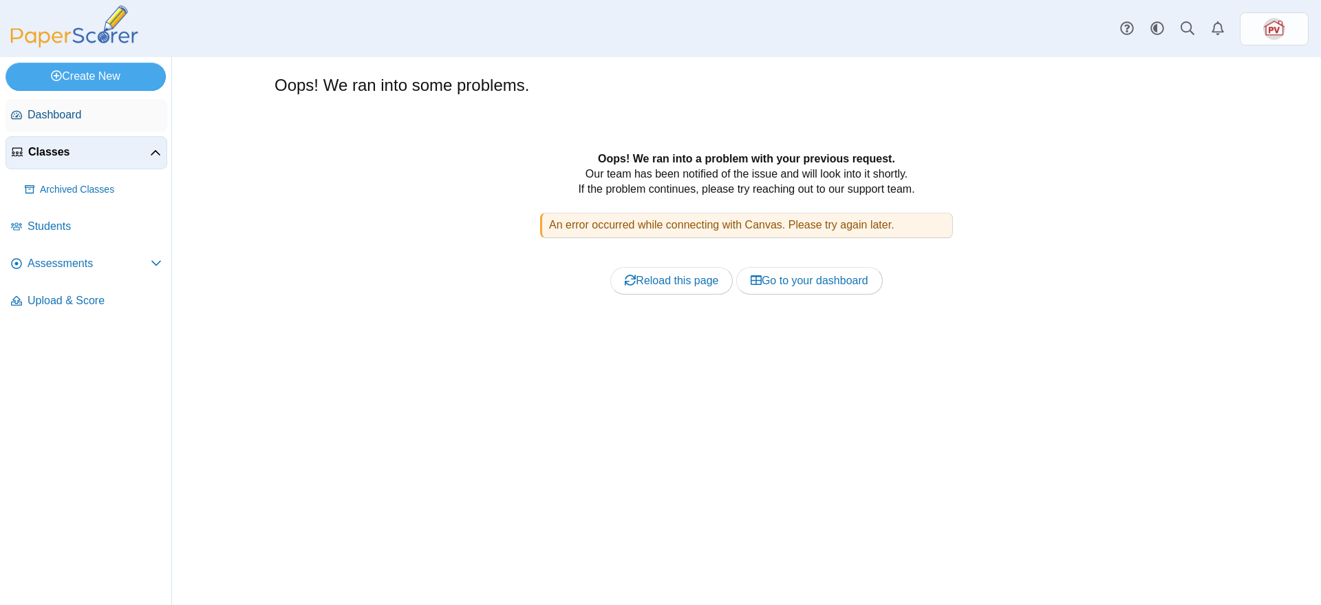
click at [49, 113] on span "Dashboard" at bounding box center [95, 114] width 134 height 15
